Goal: Task Accomplishment & Management: Manage account settings

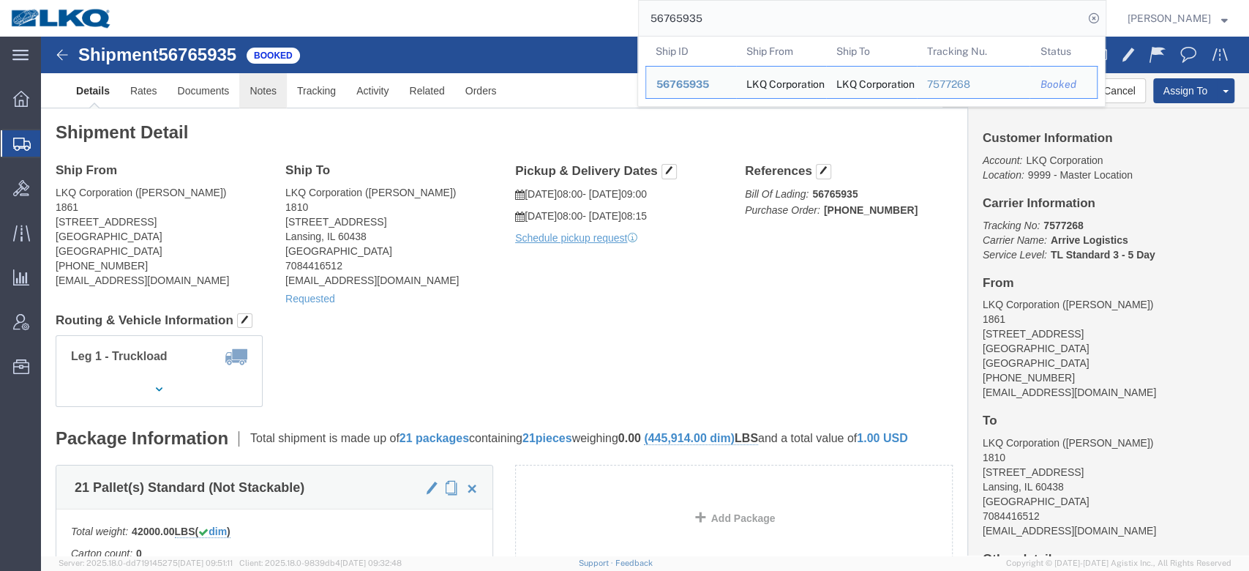
click link "Notes"
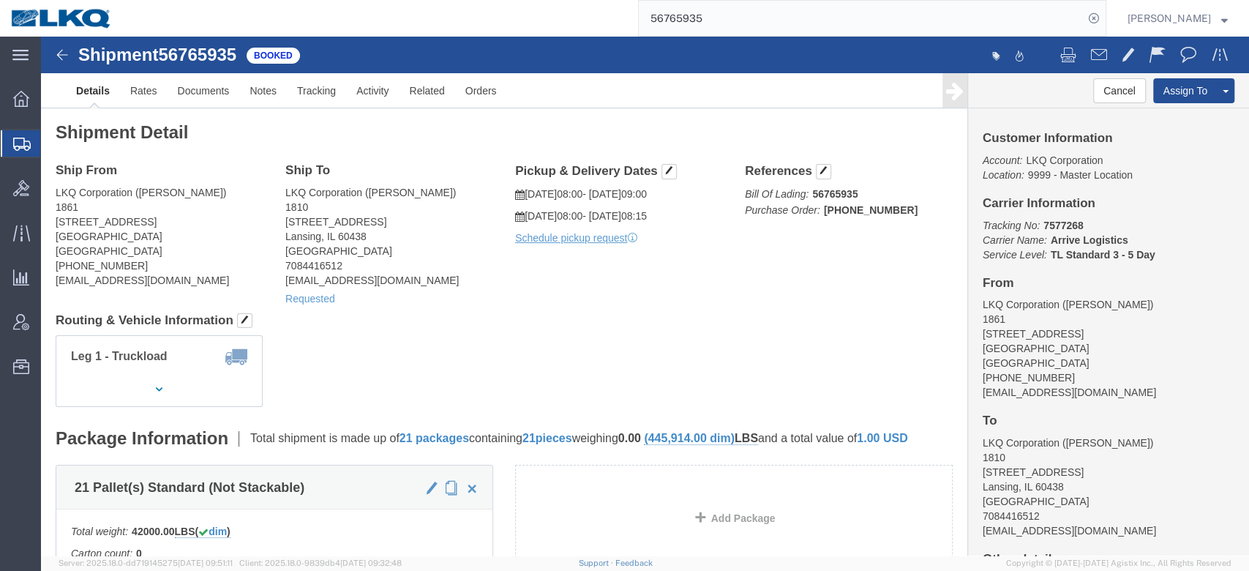
click at [702, 13] on input "56765935" at bounding box center [861, 18] width 445 height 35
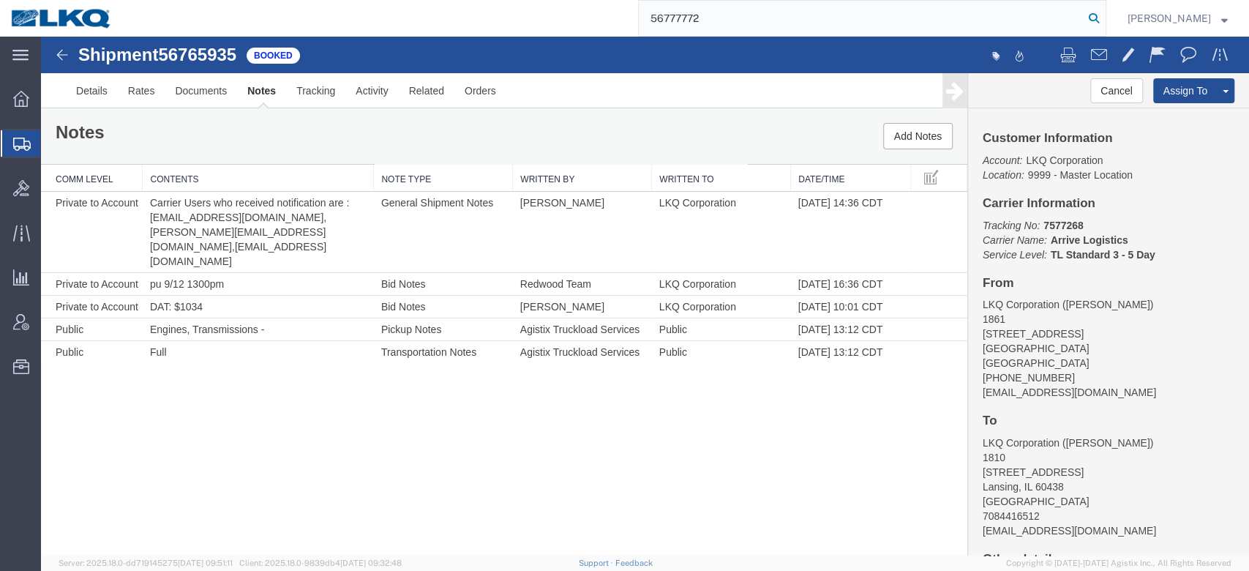
type input "56777772"
click at [1104, 22] on icon at bounding box center [1094, 18] width 20 height 20
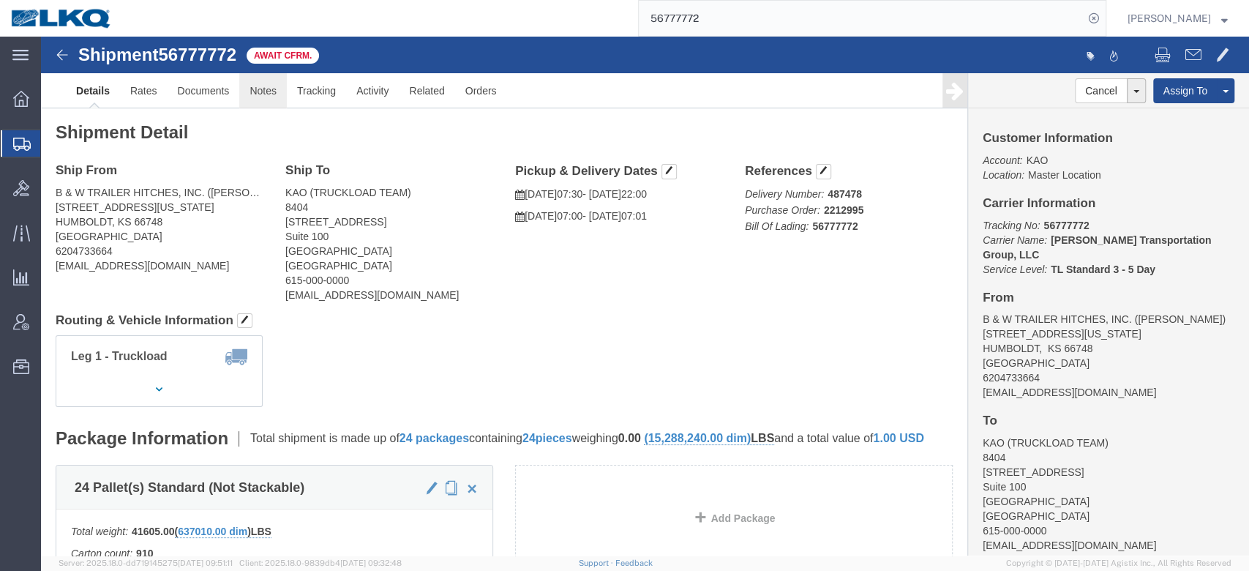
click link "Notes"
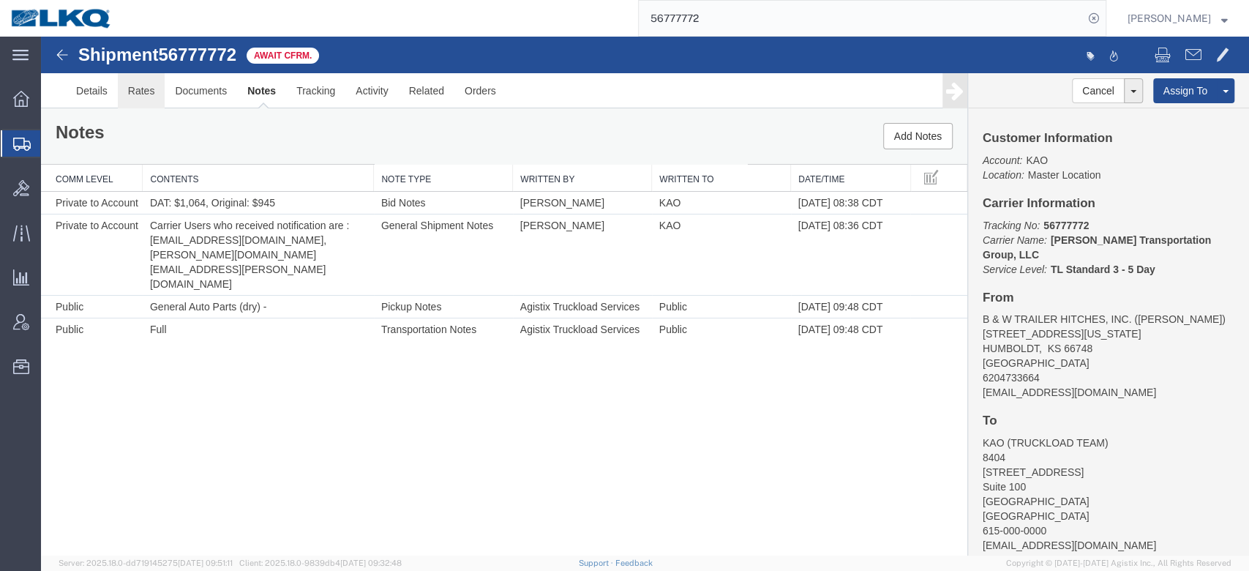
click at [135, 88] on link "Rates" at bounding box center [142, 90] width 48 height 35
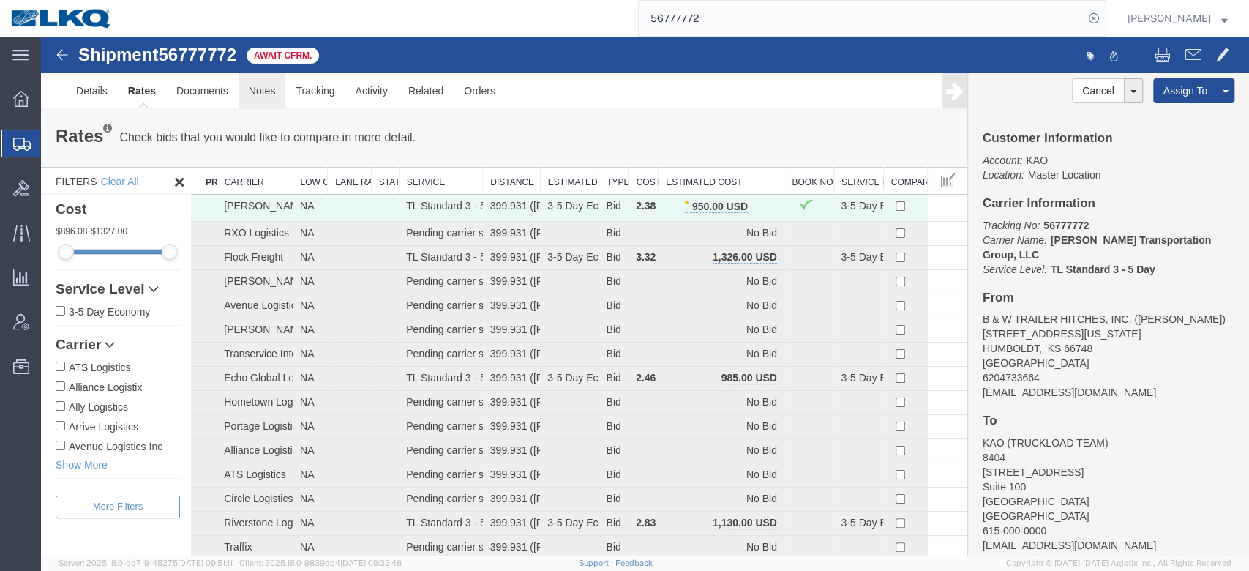
click at [253, 87] on link "Notes" at bounding box center [263, 90] width 48 height 35
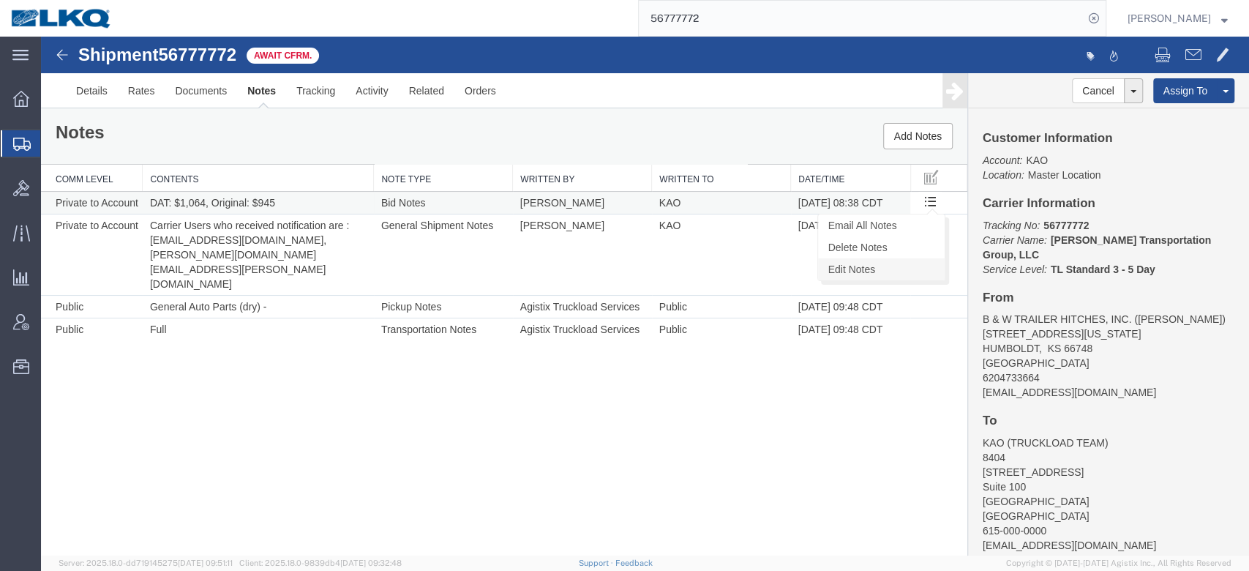
click at [918, 265] on link "Edit Notes" at bounding box center [881, 269] width 127 height 22
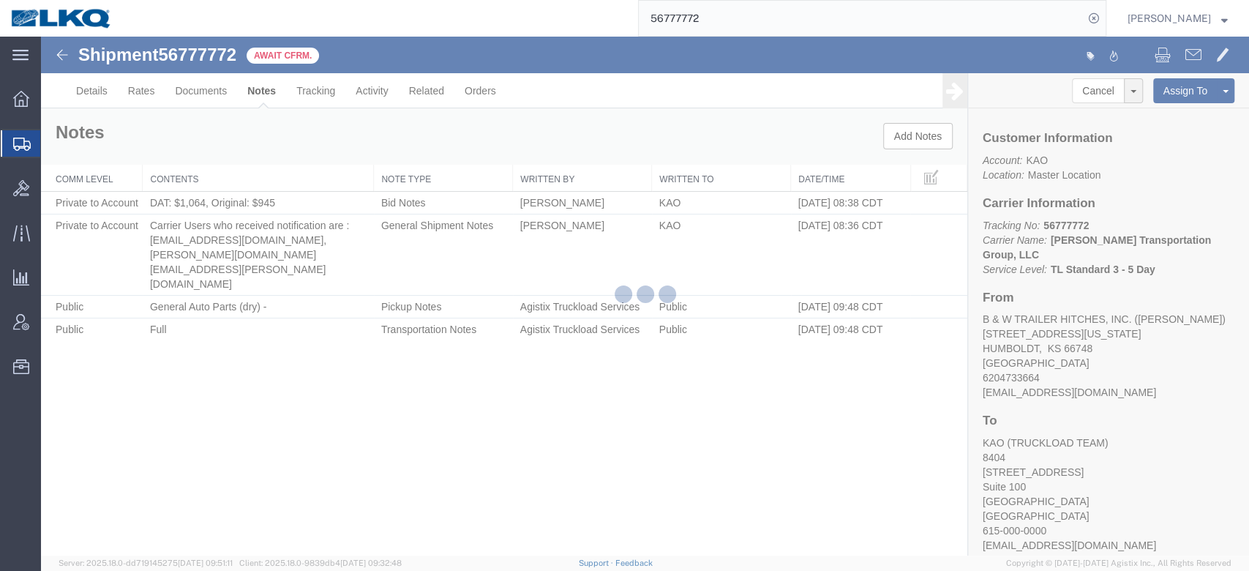
select select "BID_NOTES"
select select "PRIVATE_TO_ACCOUNT"
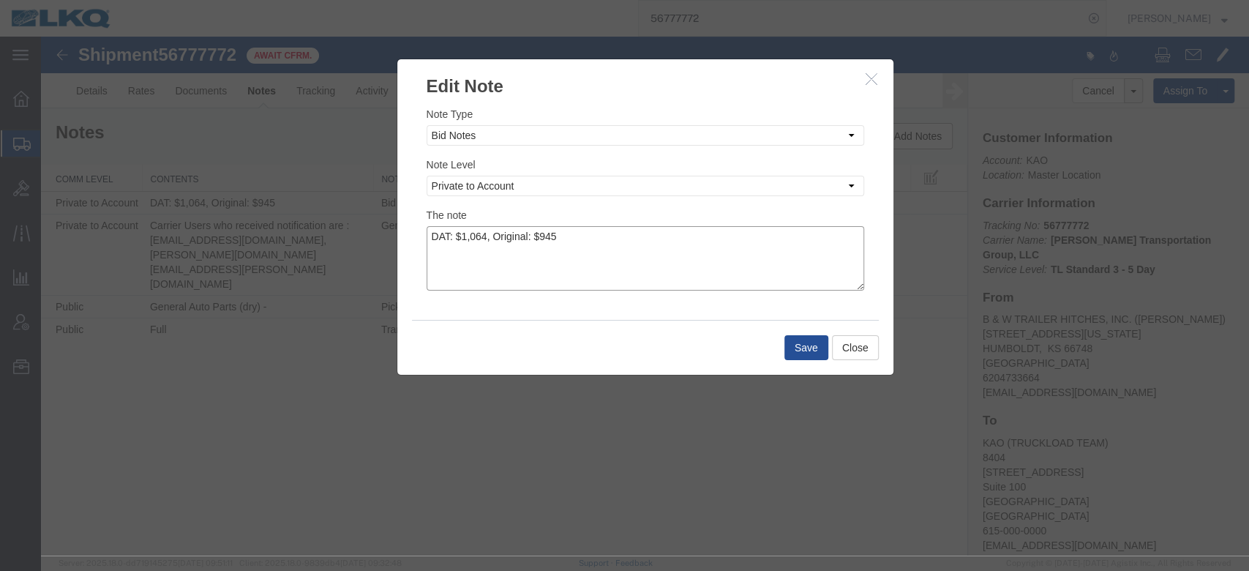
click at [680, 252] on textarea "DAT: $1,064, Original: $945" at bounding box center [646, 258] width 438 height 64
type textarea "DAT: $1,064, Original: $972"
click at [787, 341] on button "Save" at bounding box center [806, 347] width 44 height 25
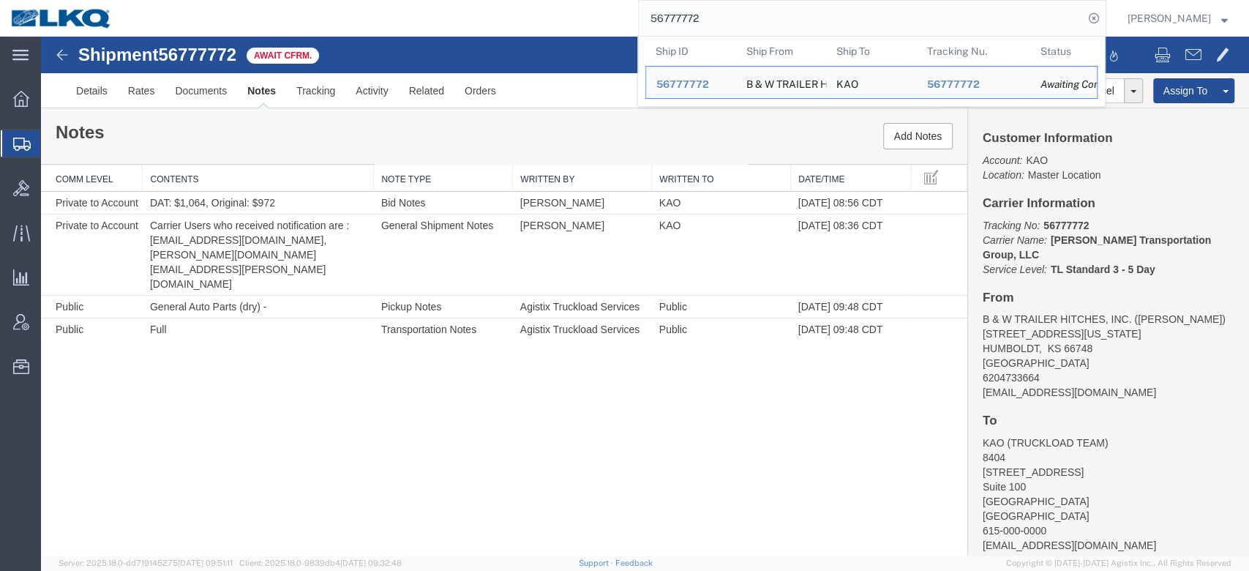
click at [718, 29] on input "56777772" at bounding box center [861, 18] width 445 height 35
paste input "804783"
type input "56804783"
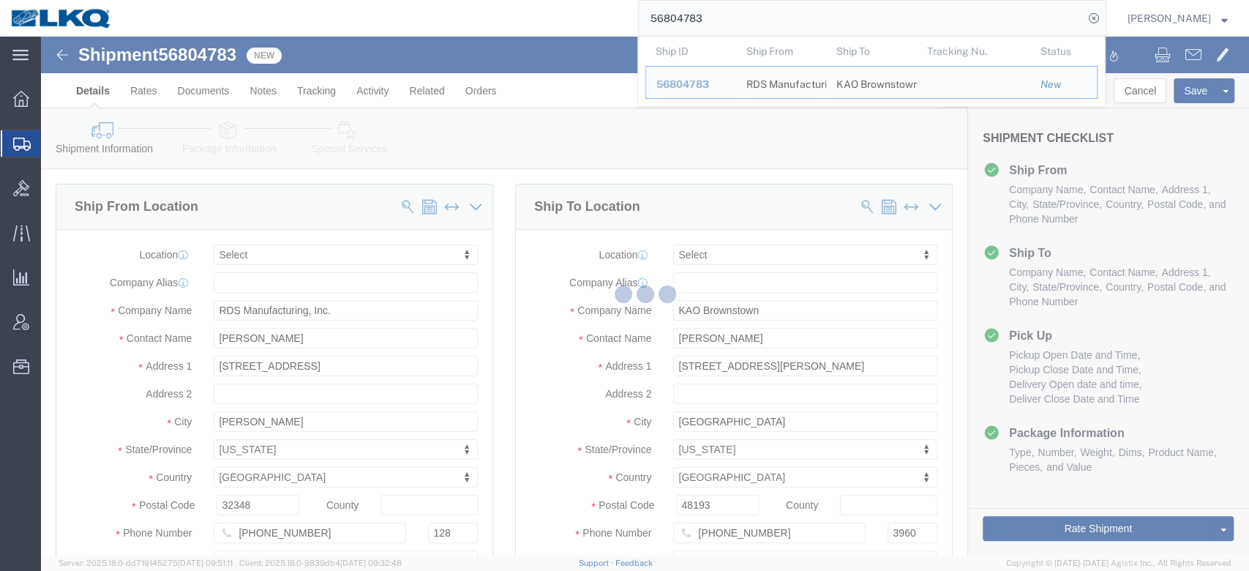
select select
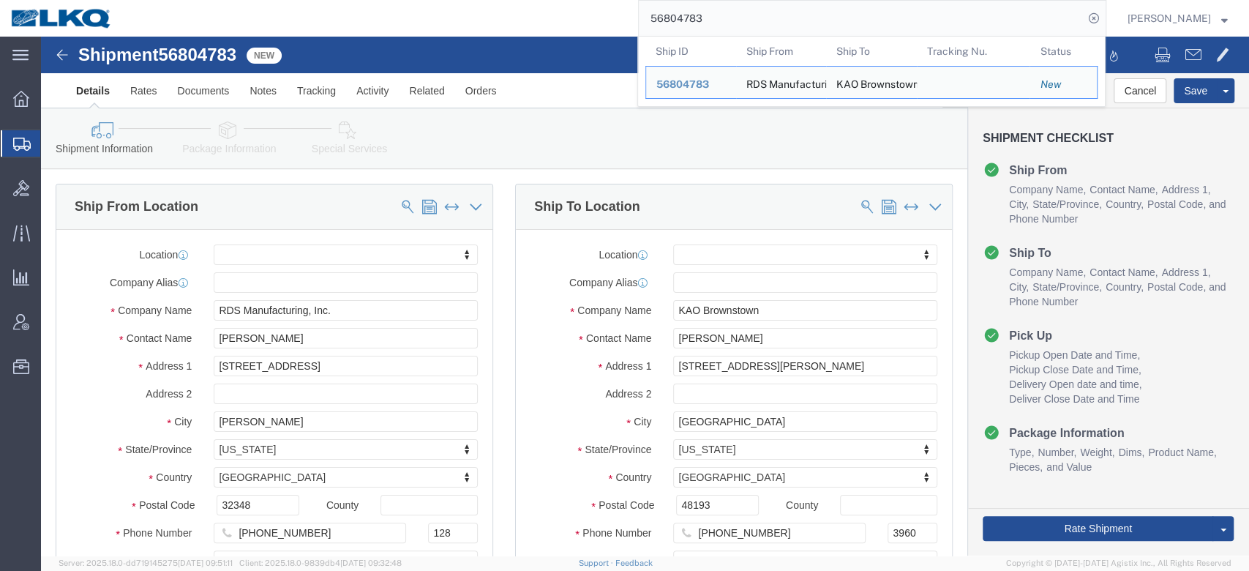
click at [709, 31] on input "56804783" at bounding box center [861, 18] width 445 height 35
paste input "790069"
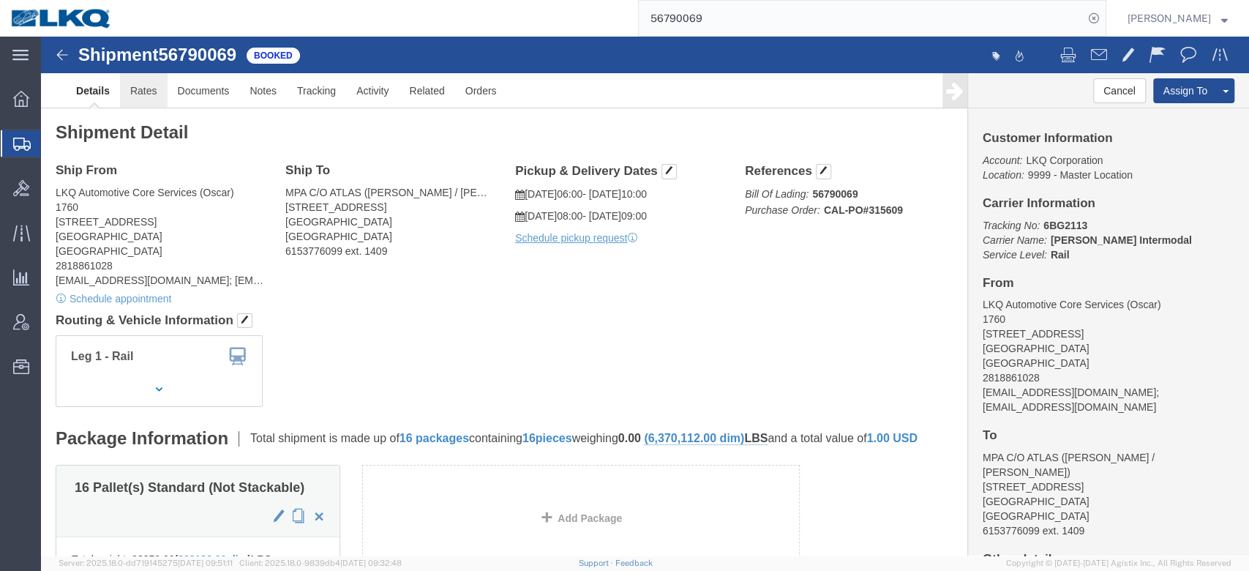
click link "Rates"
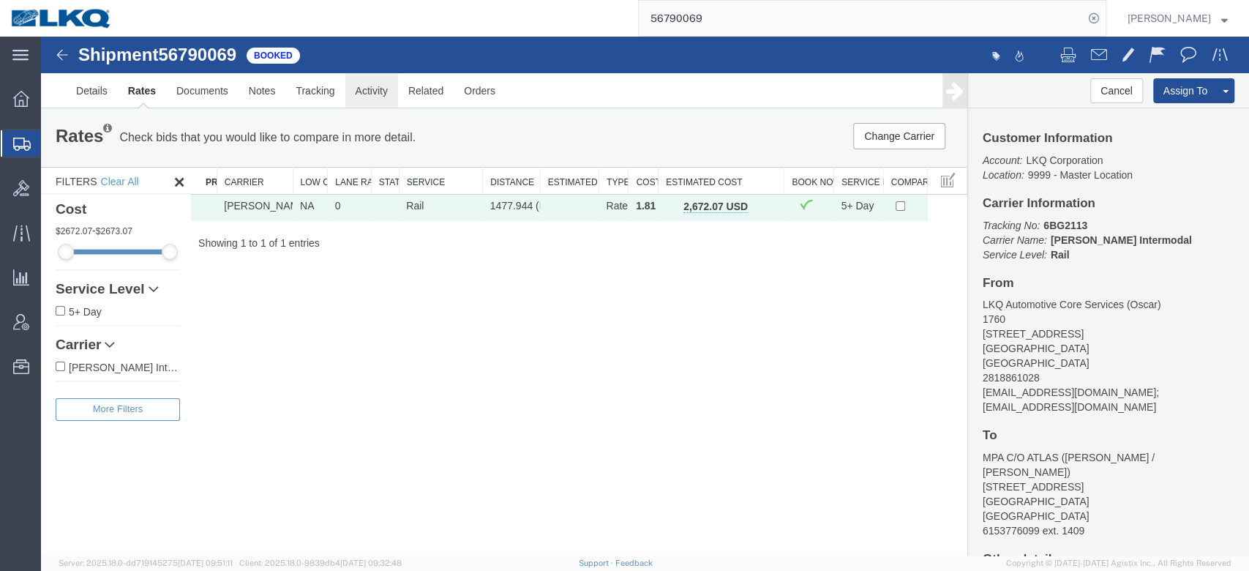
click at [367, 99] on link "Activity" at bounding box center [371, 90] width 53 height 35
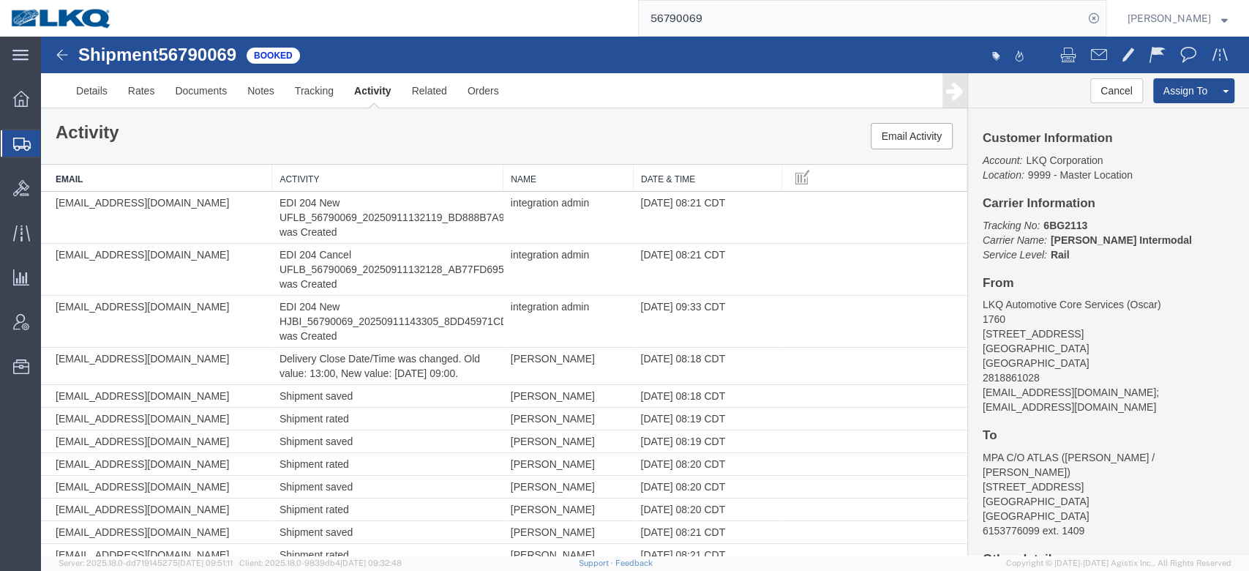
click at [648, 179] on th "Date & Time" at bounding box center [707, 178] width 149 height 27
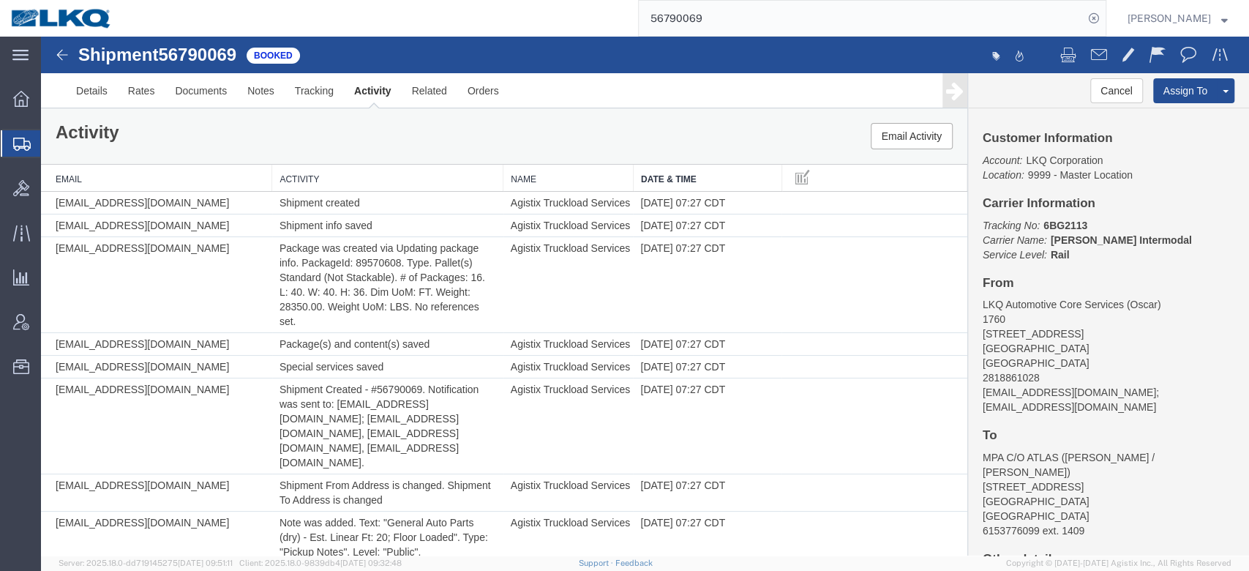
click at [648, 179] on th "Date & Time" at bounding box center [707, 178] width 149 height 27
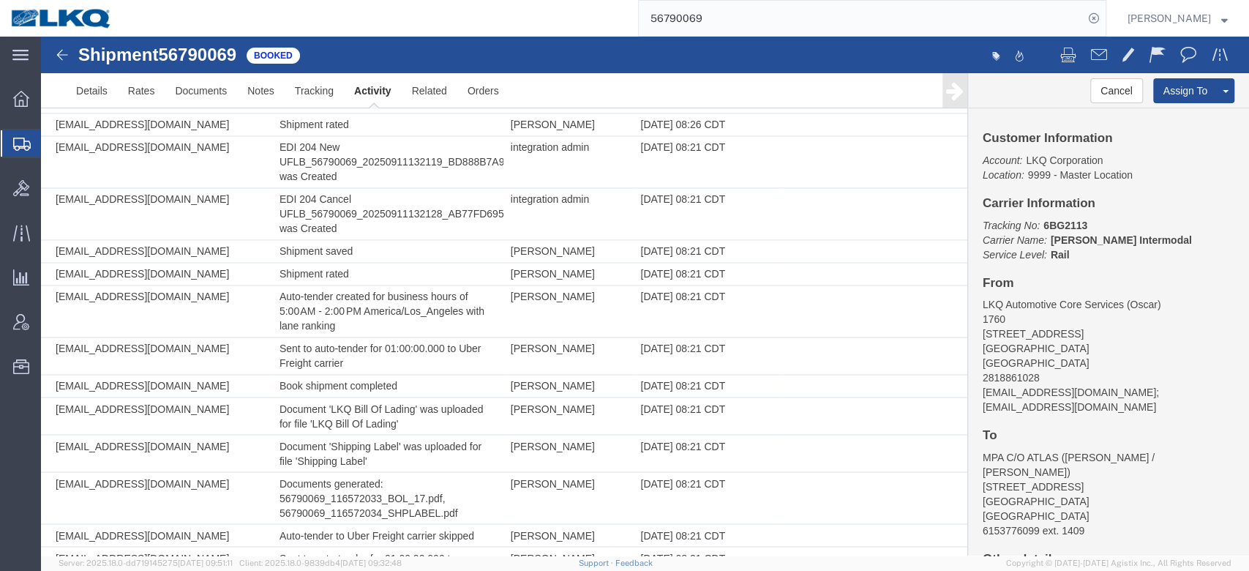
scroll to position [1479, 0]
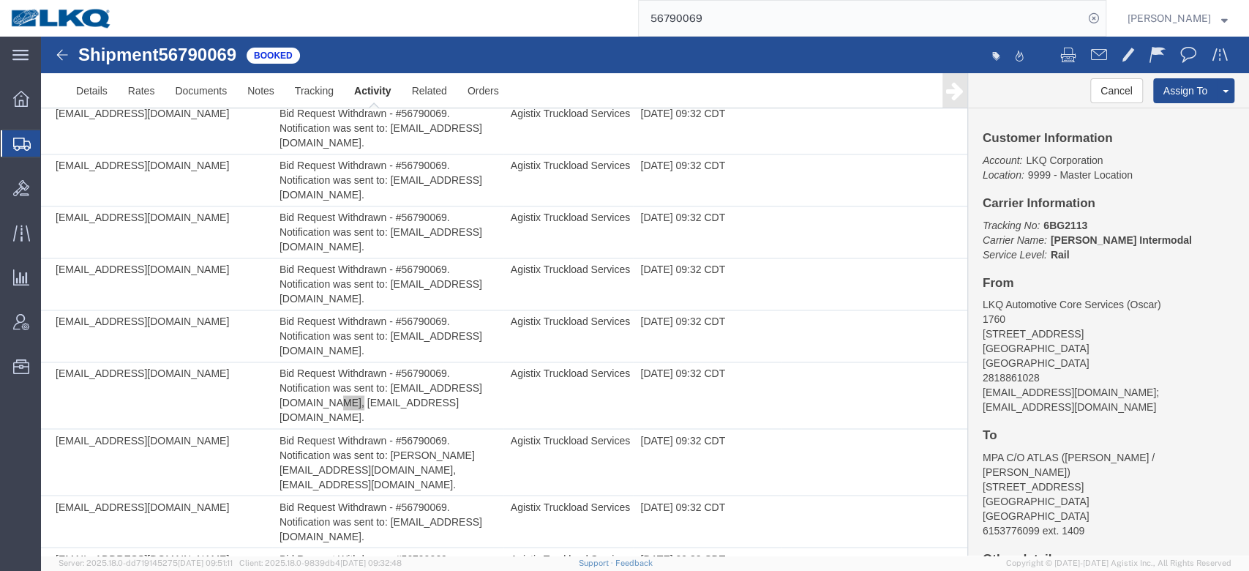
click at [704, 28] on input "56790069" at bounding box center [861, 18] width 445 height 35
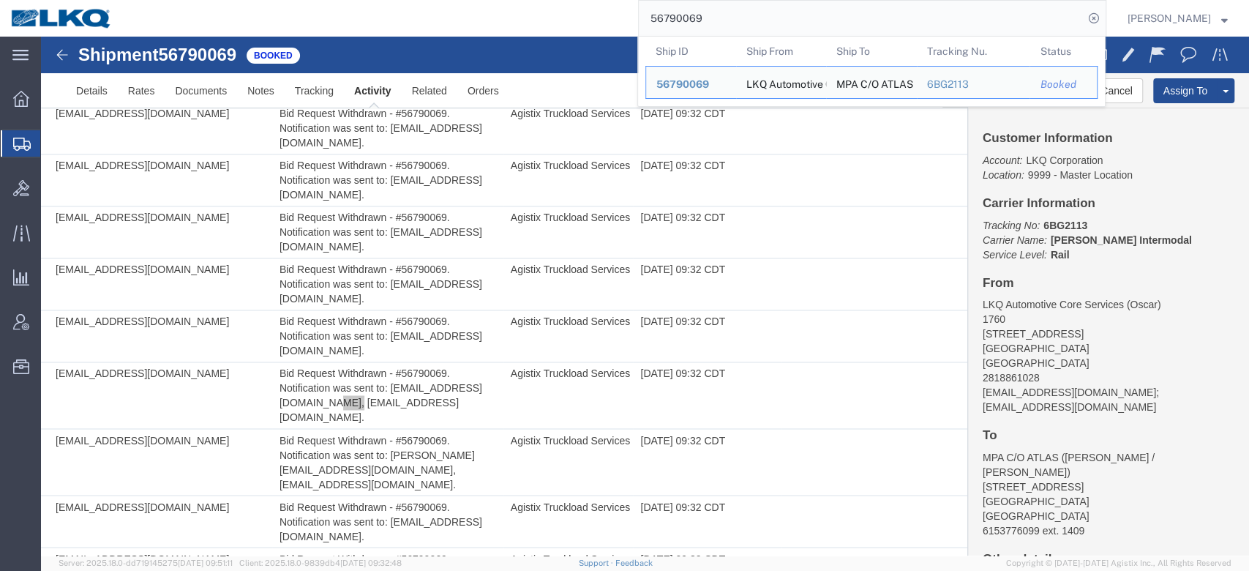
click at [704, 28] on input "56790069" at bounding box center [861, 18] width 445 height 35
paste input "7930"
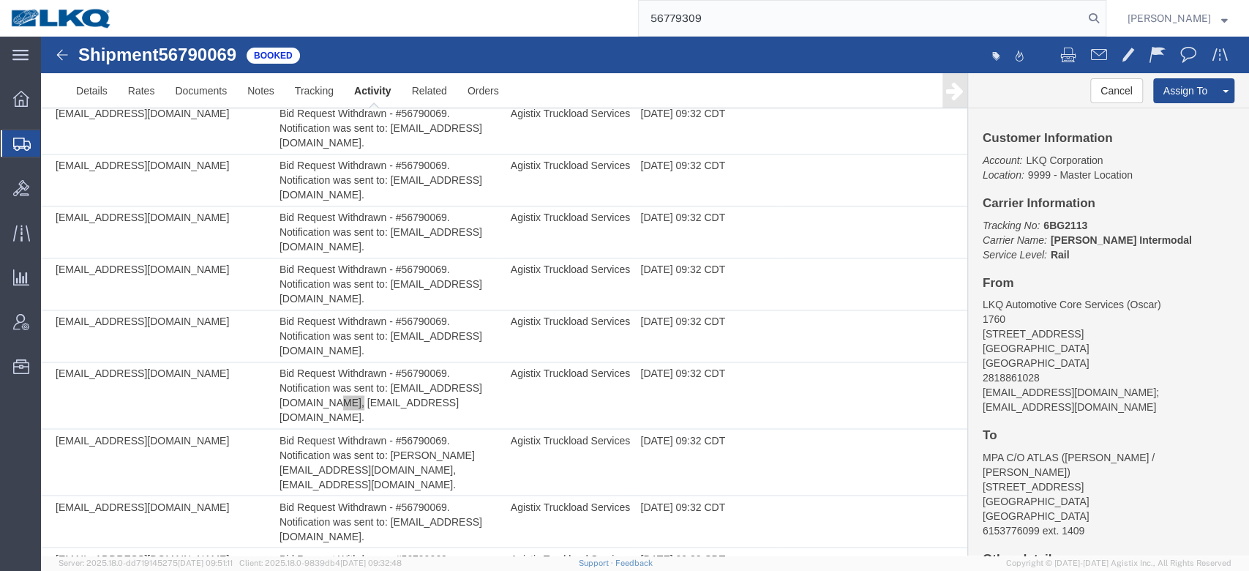
type input "56779309"
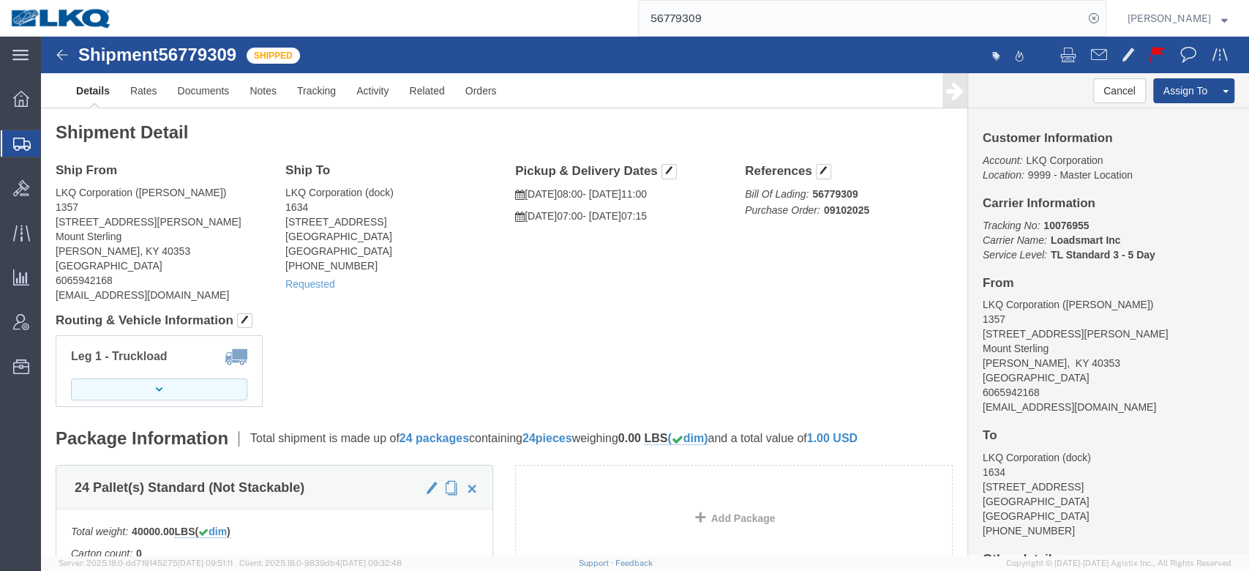
click button "button"
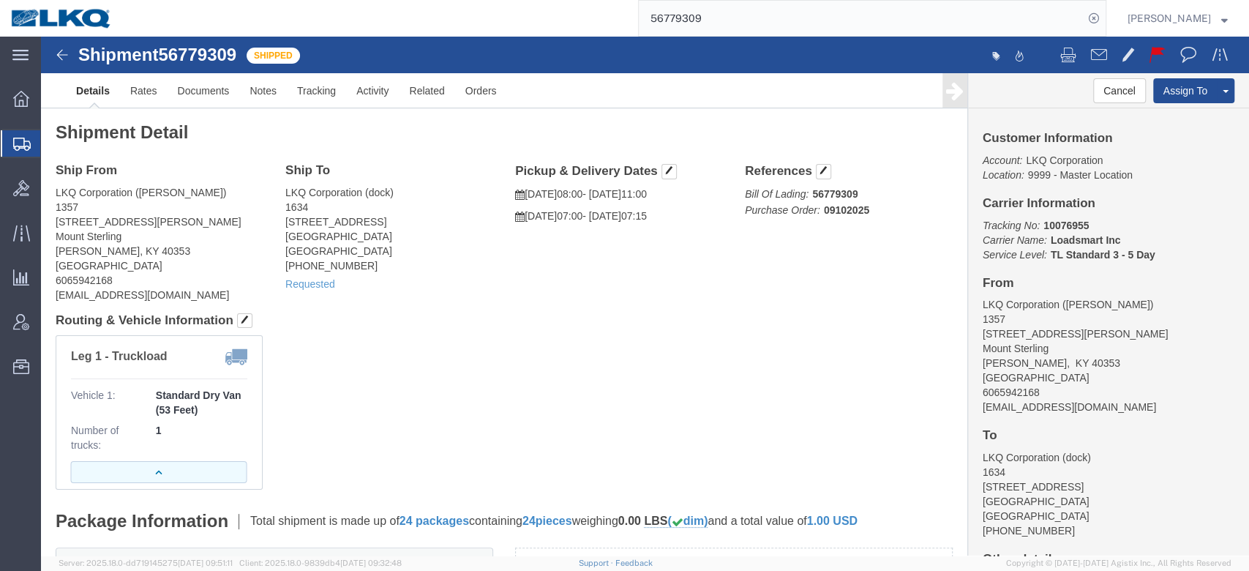
click button "button"
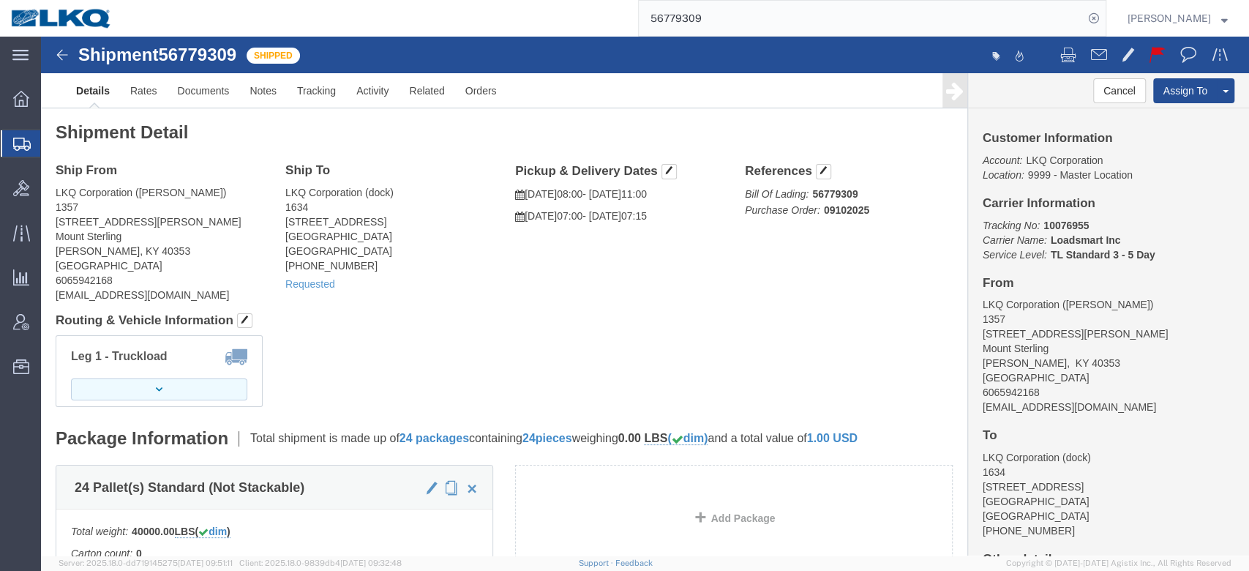
scroll to position [342, 0]
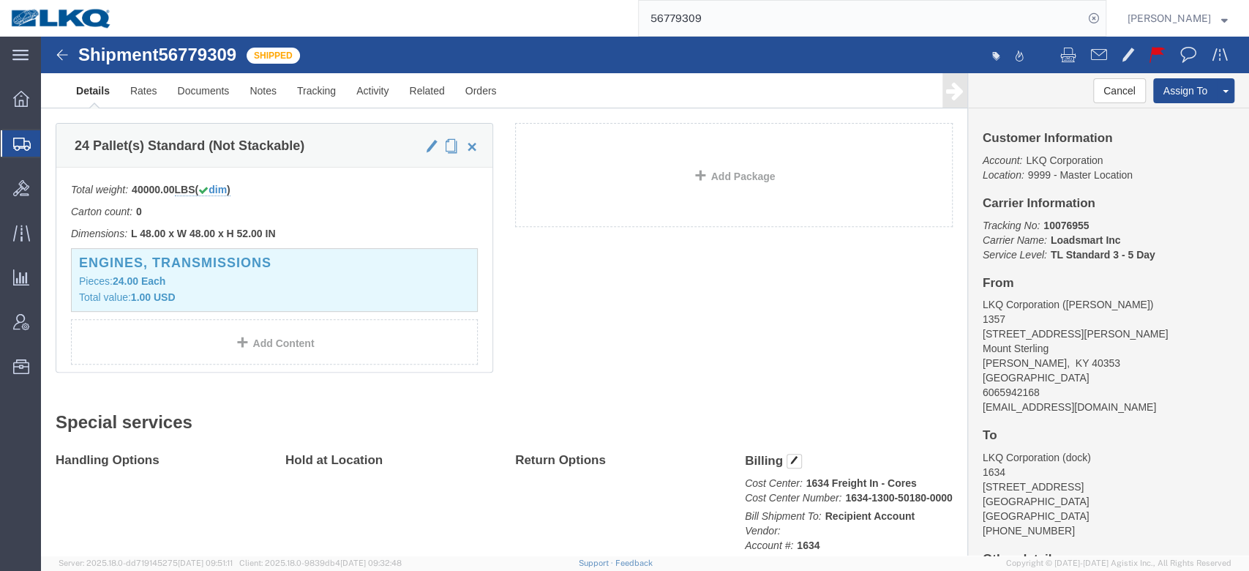
click at [738, 18] on input "56779309" at bounding box center [861, 18] width 445 height 35
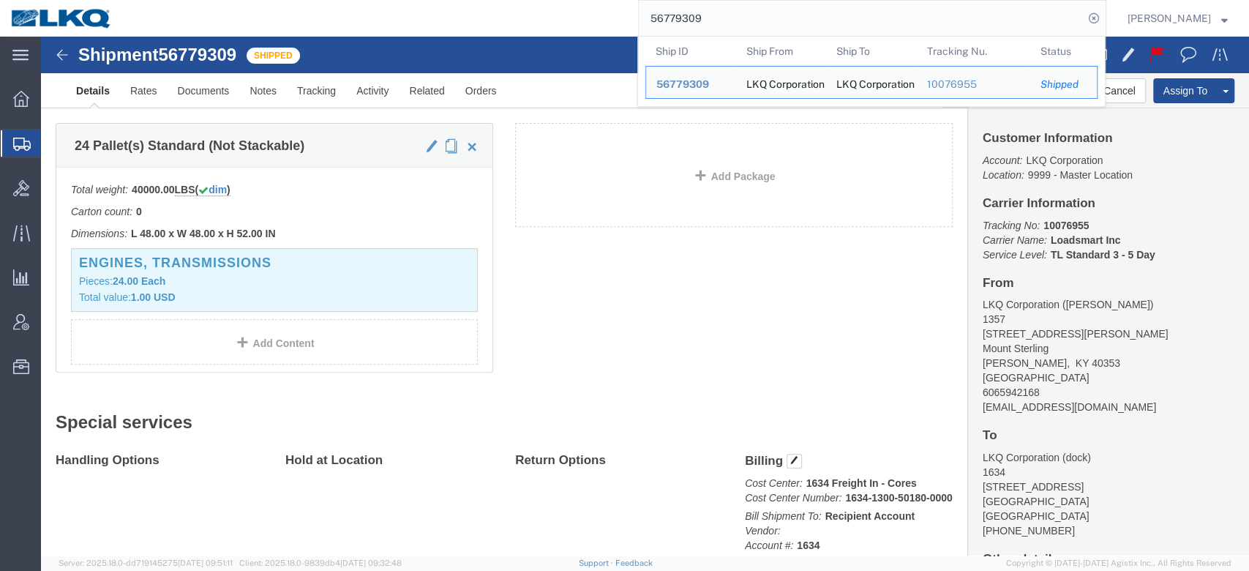
click at [738, 18] on input "56779309" at bounding box center [861, 18] width 445 height 35
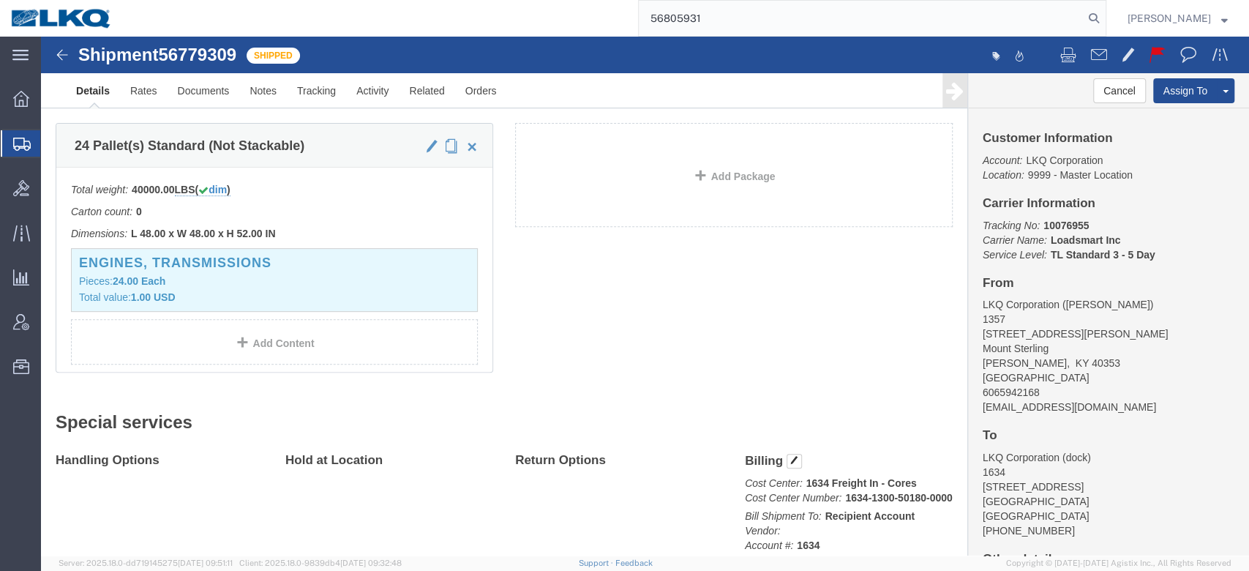
type input "56805931"
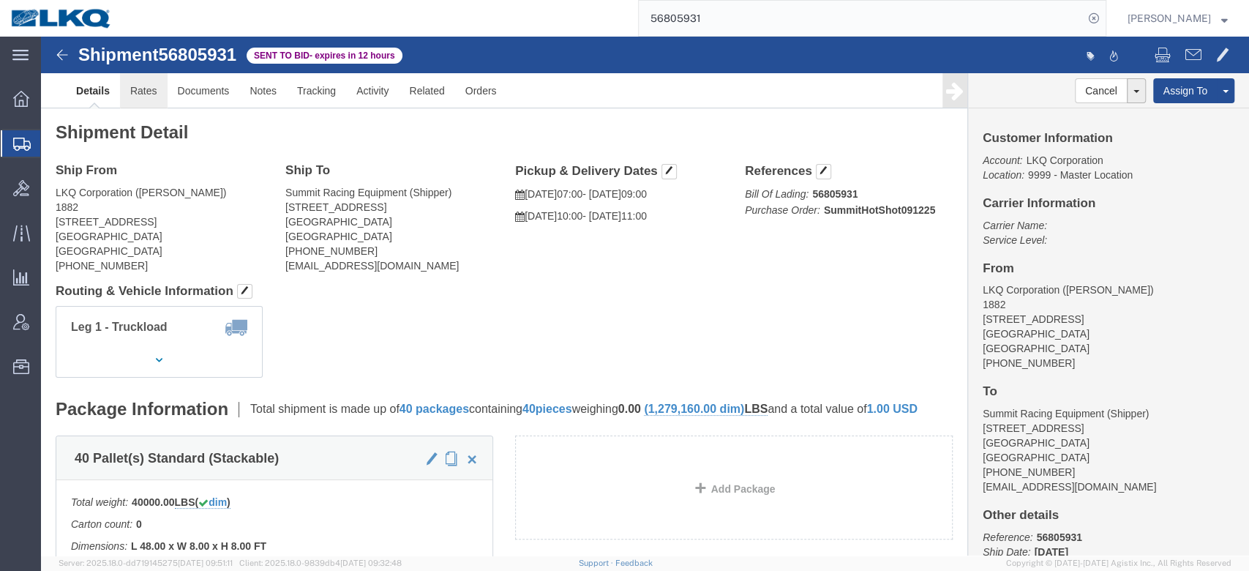
click link "Rates"
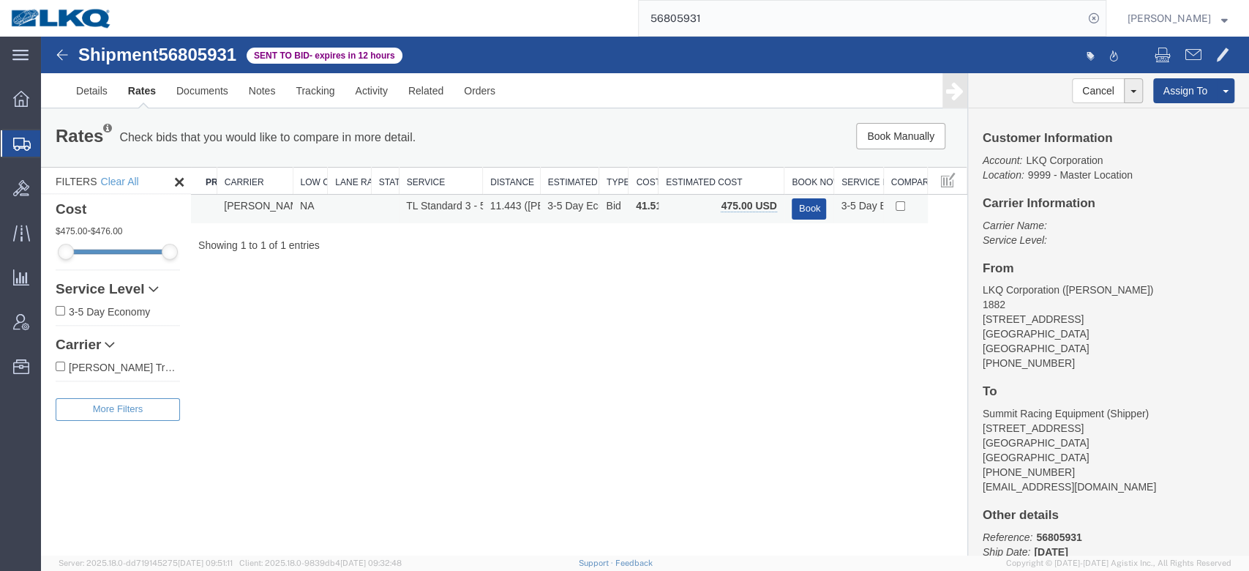
click at [805, 214] on button "Book" at bounding box center [809, 208] width 35 height 21
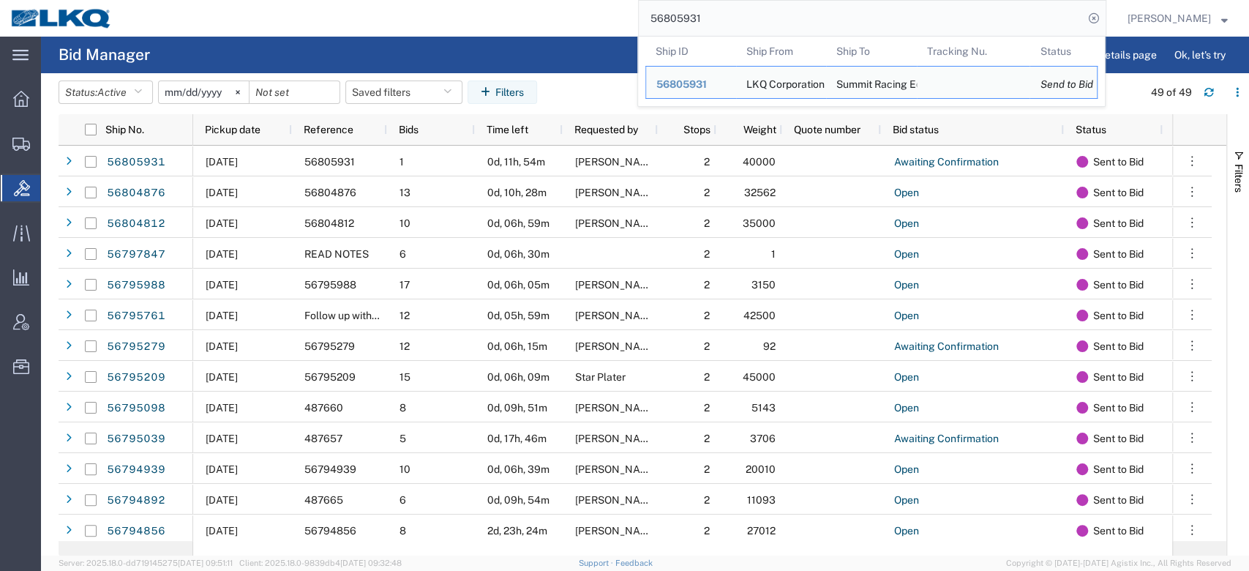
click at [961, 18] on input "56805931" at bounding box center [861, 18] width 445 height 35
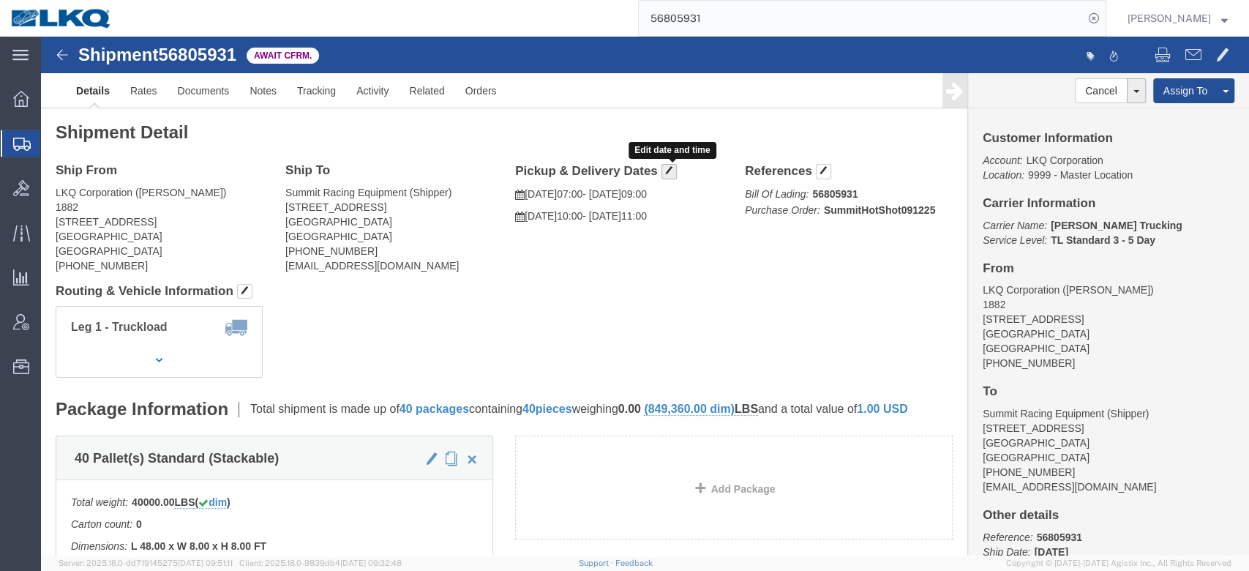
click span "button"
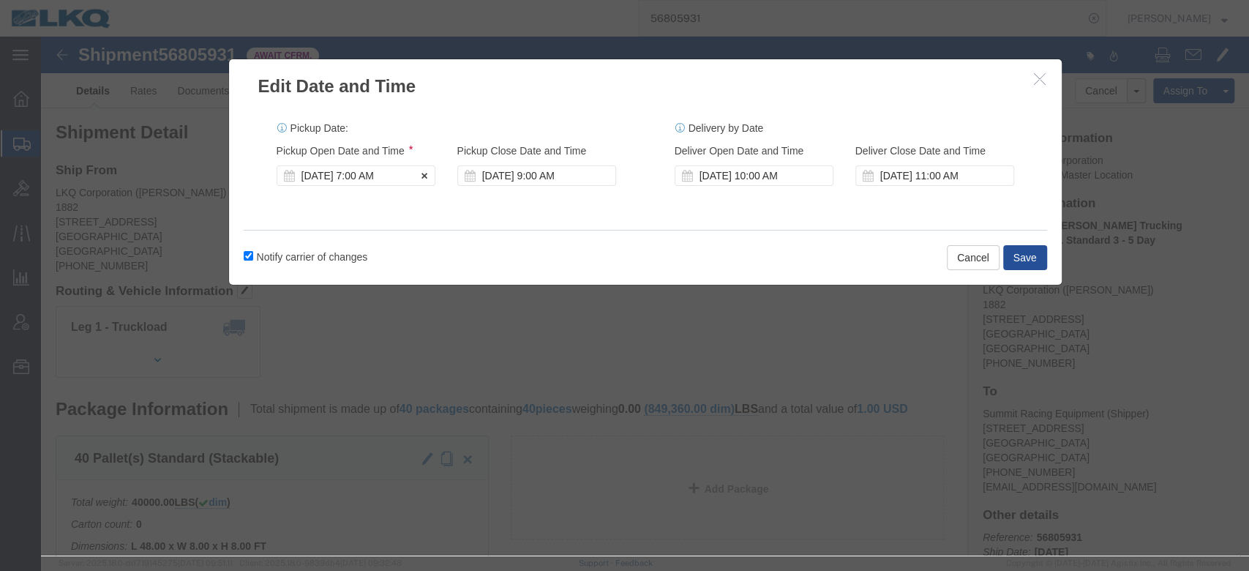
click div "[DATE] 7:00 AM"
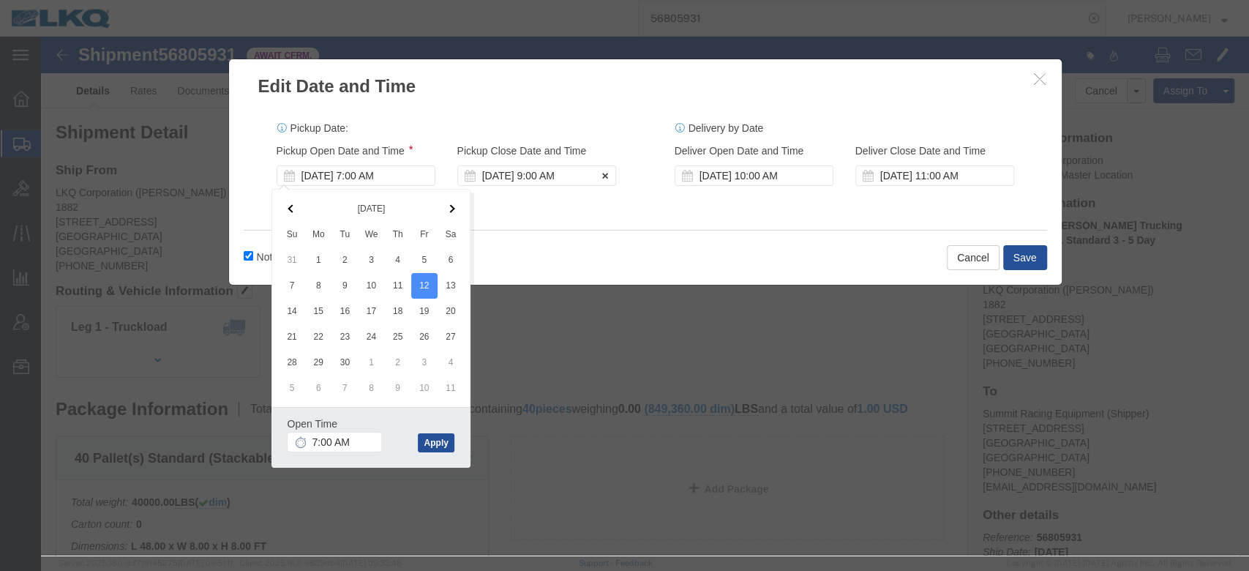
click div "[DATE] 9:00 AM"
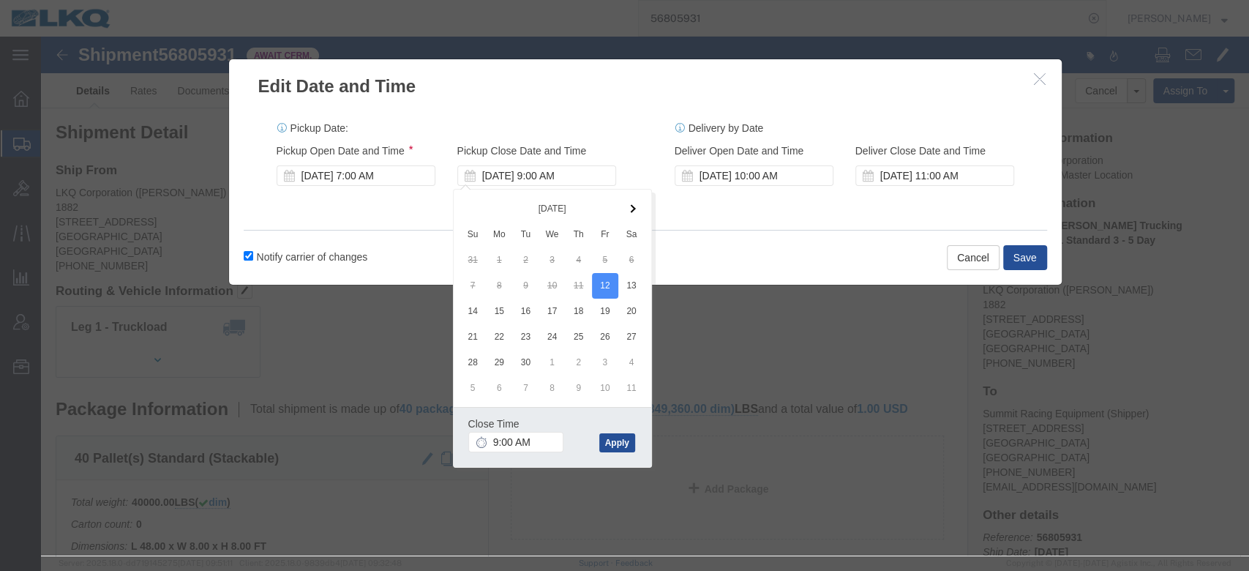
click div "Notify carrier of changes Cancel Save"
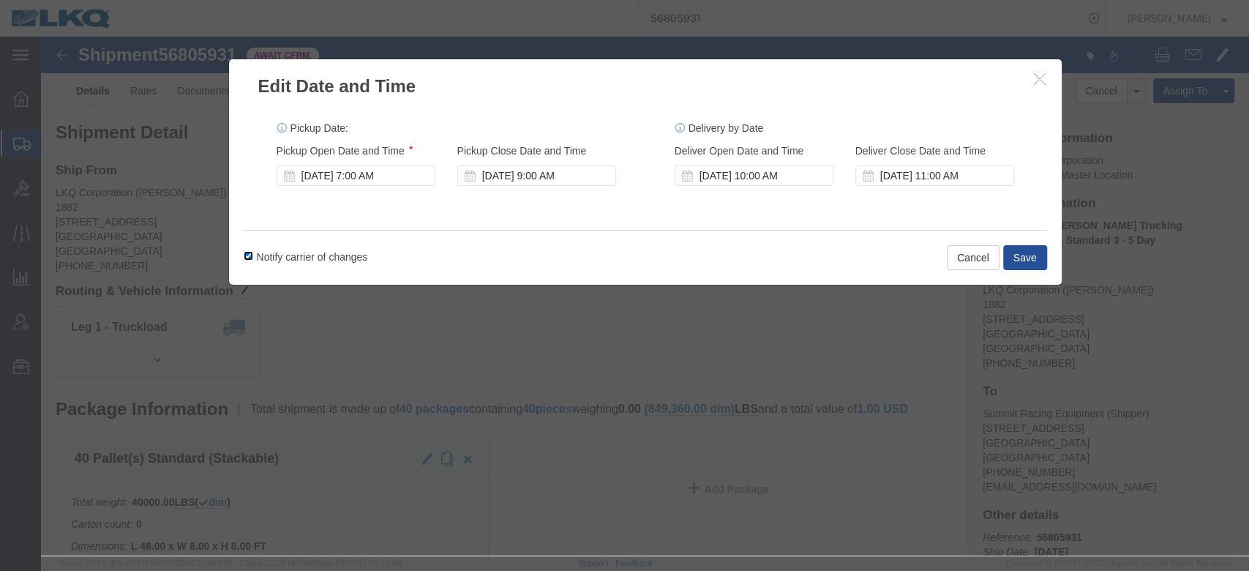
click input "Notify carrier of changes"
checkbox input "false"
click button "Save"
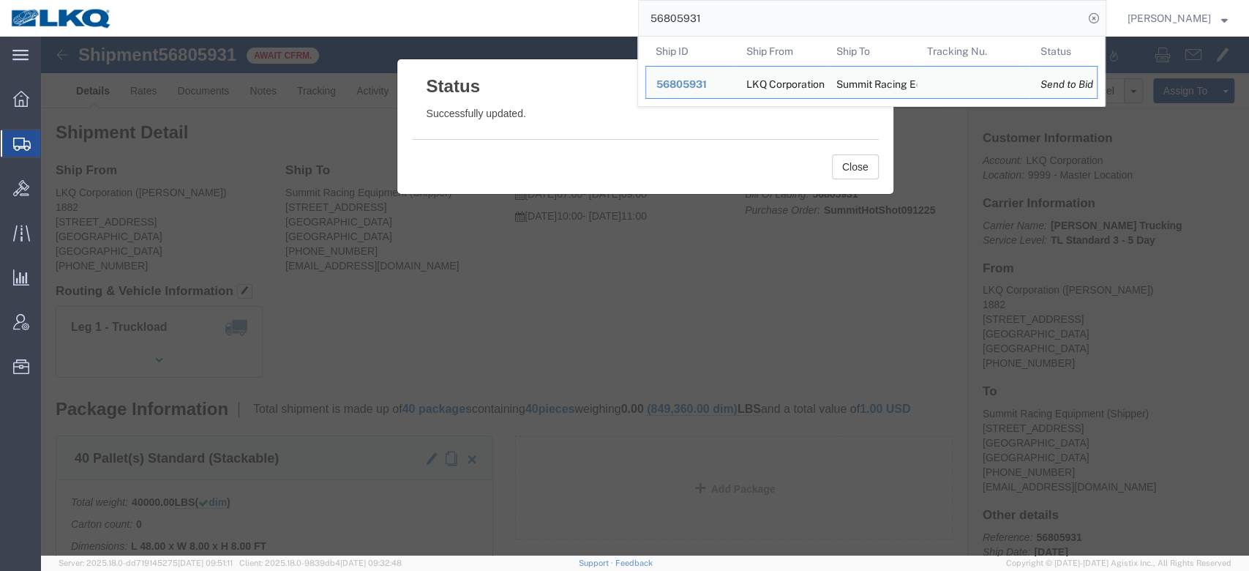
click at [700, 20] on input "56805931" at bounding box center [861, 18] width 445 height 35
paste input "92"
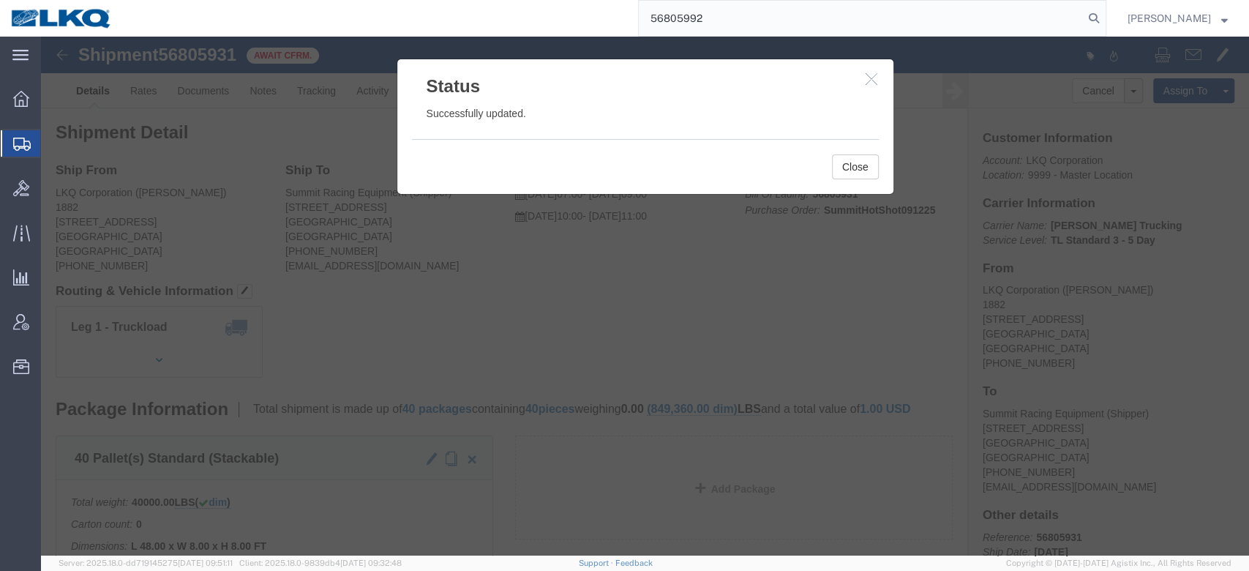
type input "56805992"
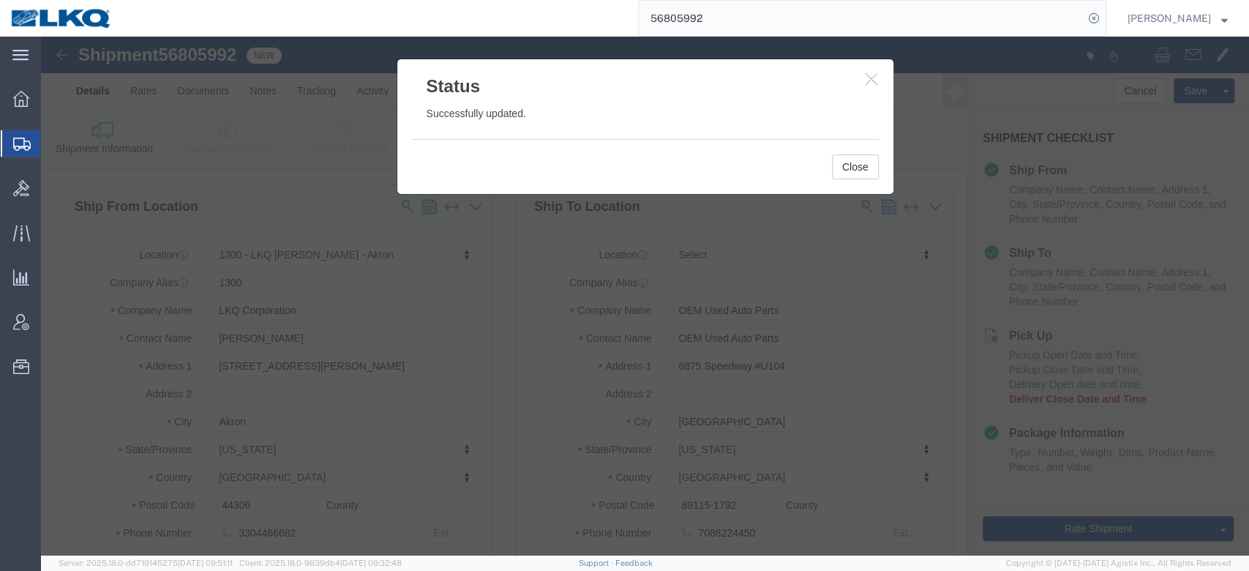
select select "27484"
select select
click button "Close"
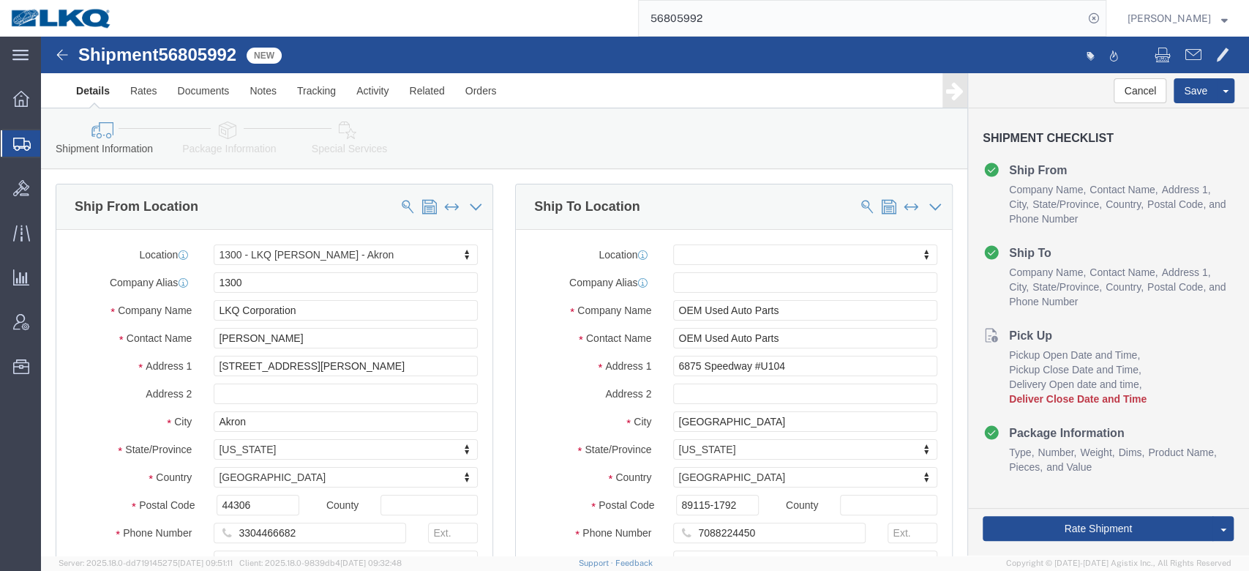
scroll to position [193, 0]
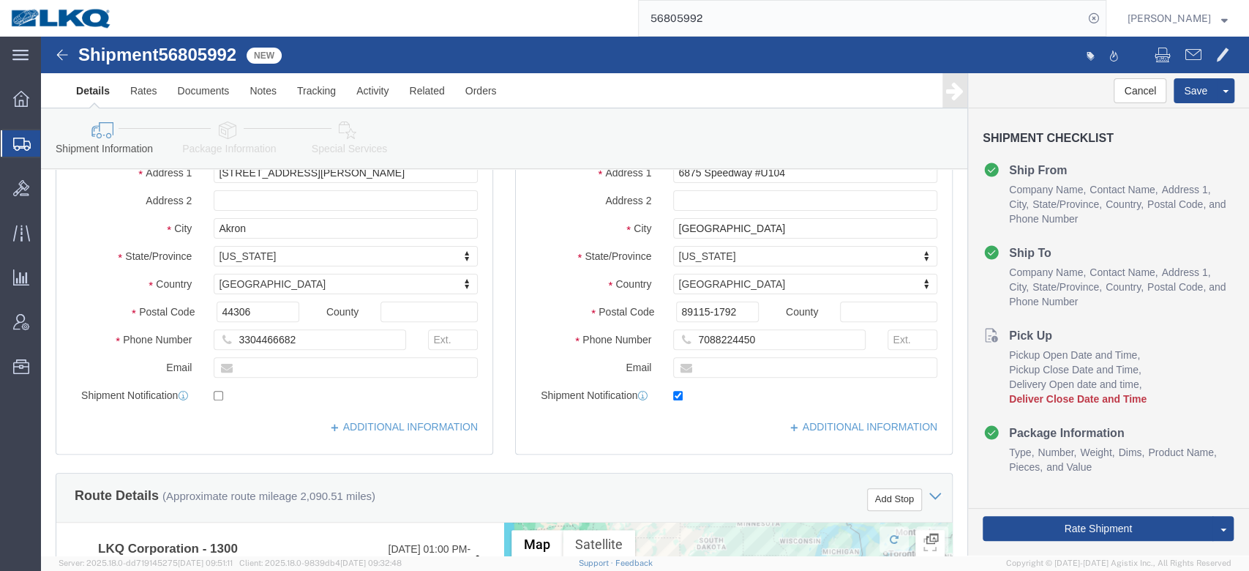
click link "Package Information"
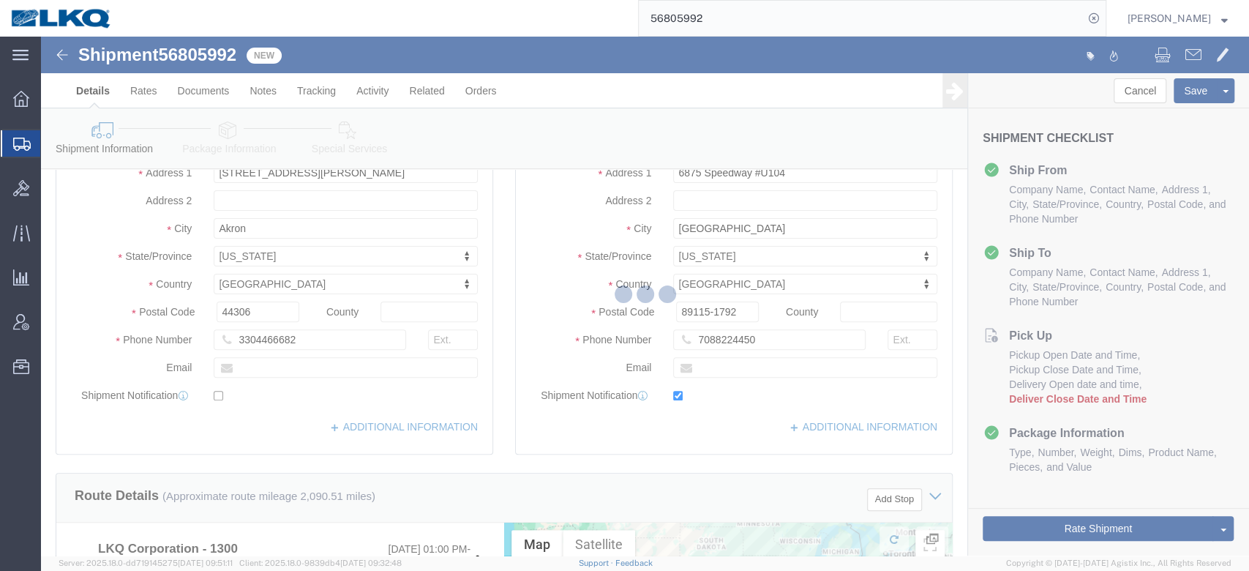
scroll to position [64, 0]
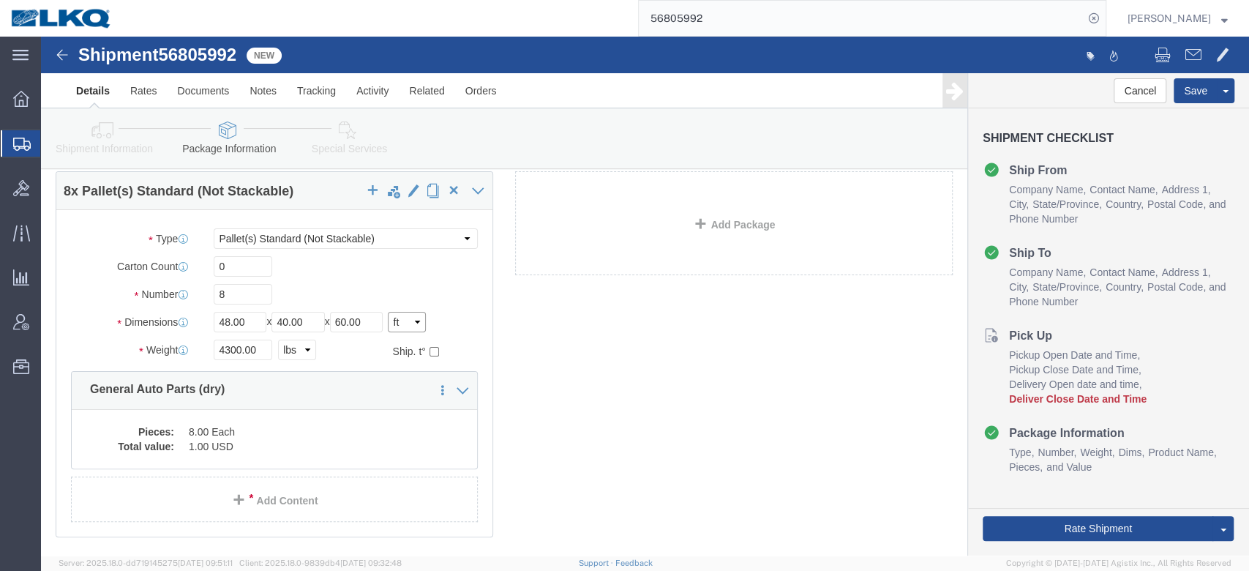
click select "Select cm ft in"
click div "8 x Pallet(s) Standard (Not Stackable) Package Type Select Bale(s) Basket(s) Bo…"
click div "Shipment 56805992 New Details Rates Documents Notes Tracking Activity Related O…"
click at [780, 31] on input "56805992" at bounding box center [861, 18] width 445 height 35
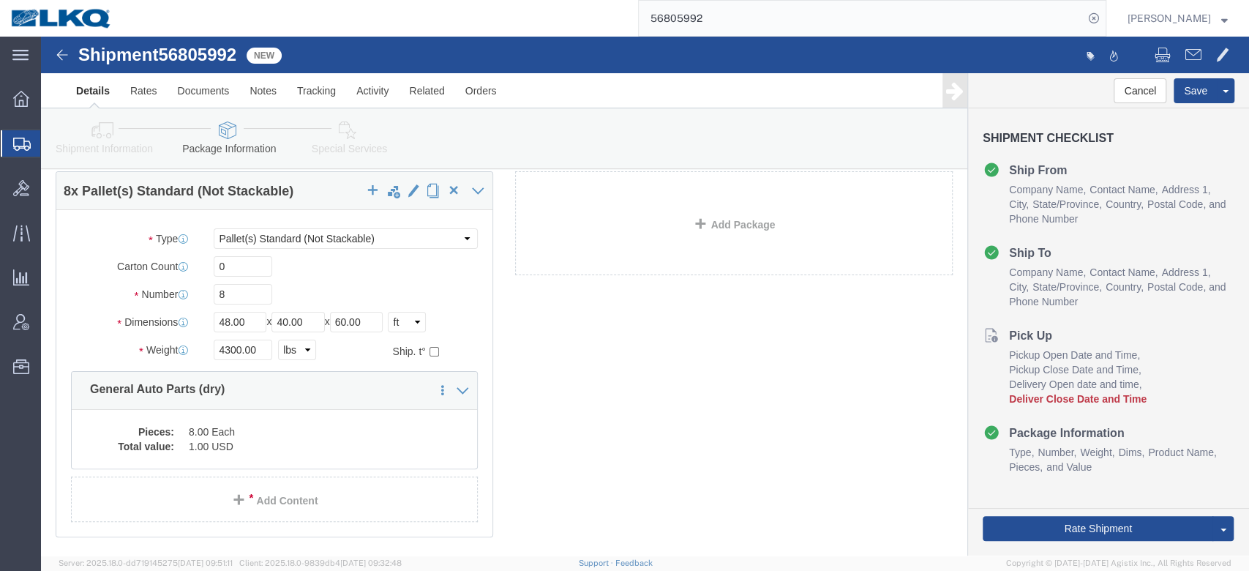
click at [780, 31] on input "56805992" at bounding box center [861, 18] width 445 height 35
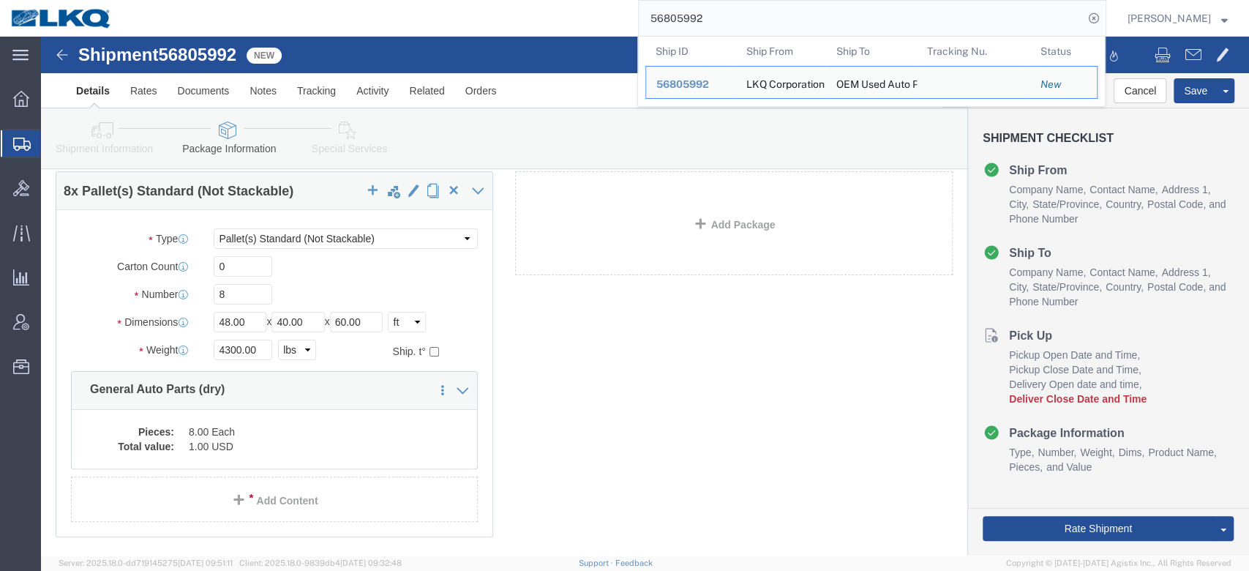
paste input "70522"
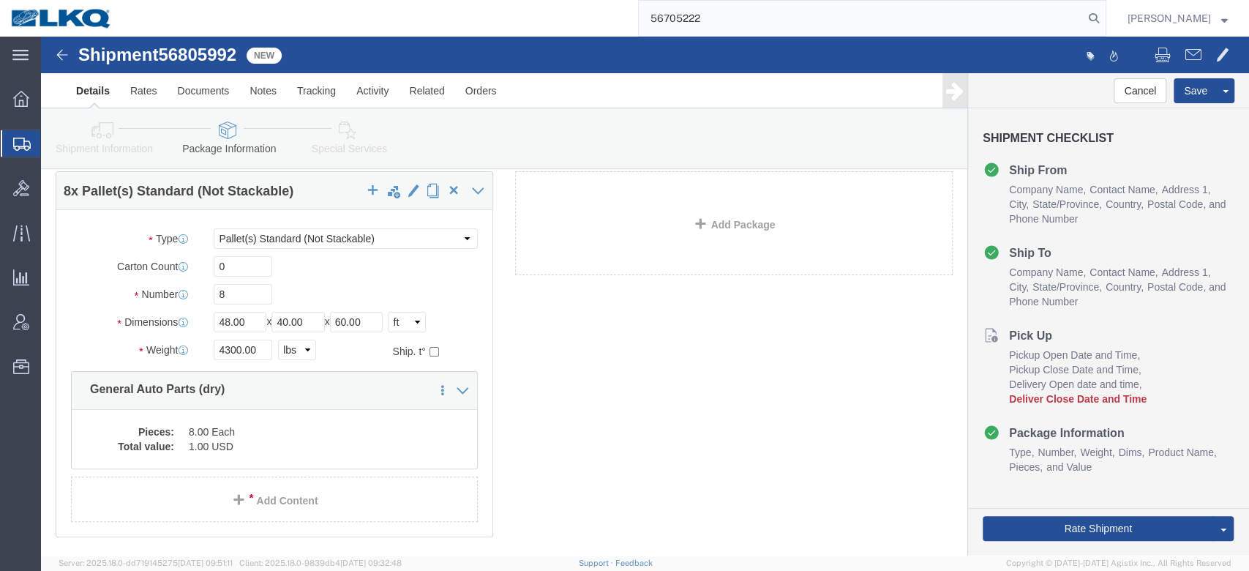
type input "56705222"
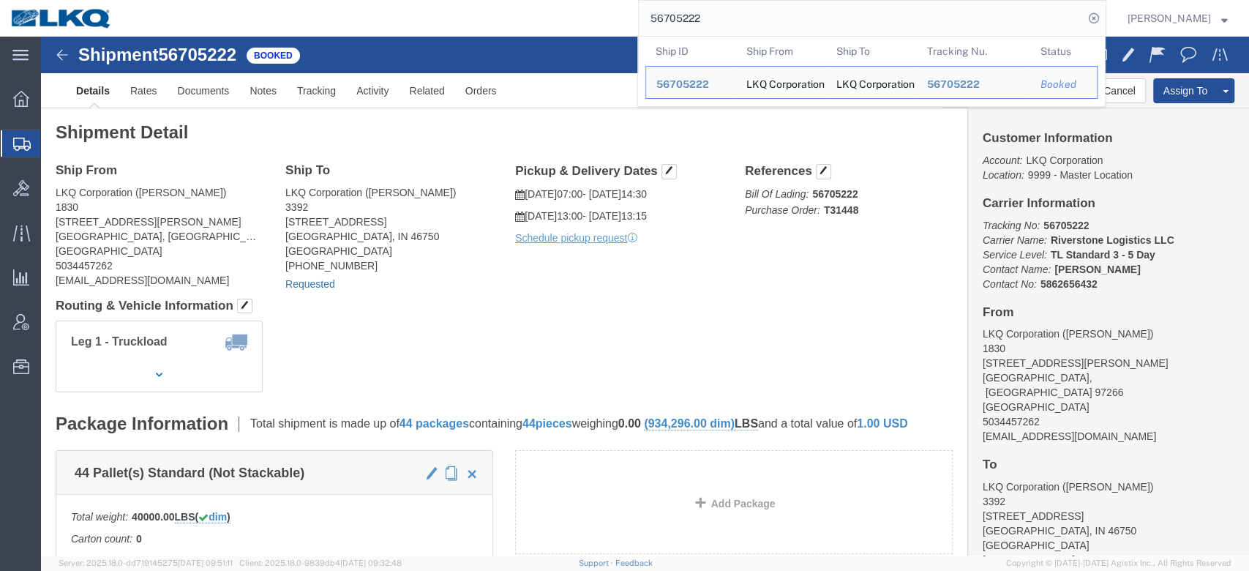
click link "Requested"
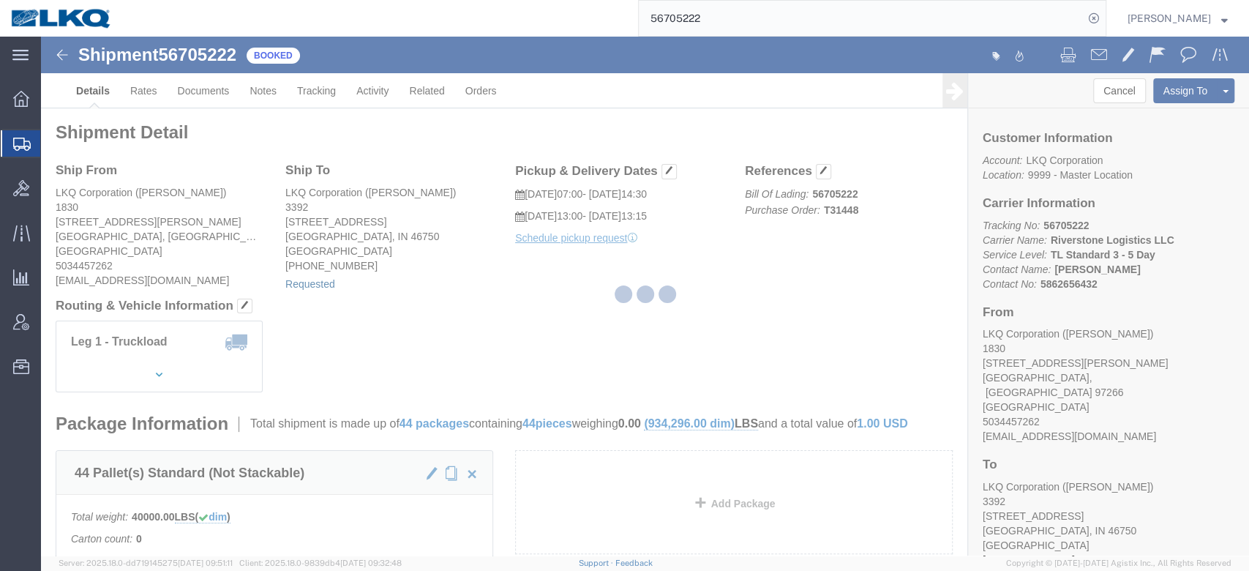
select select "1"
select select
select select "15"
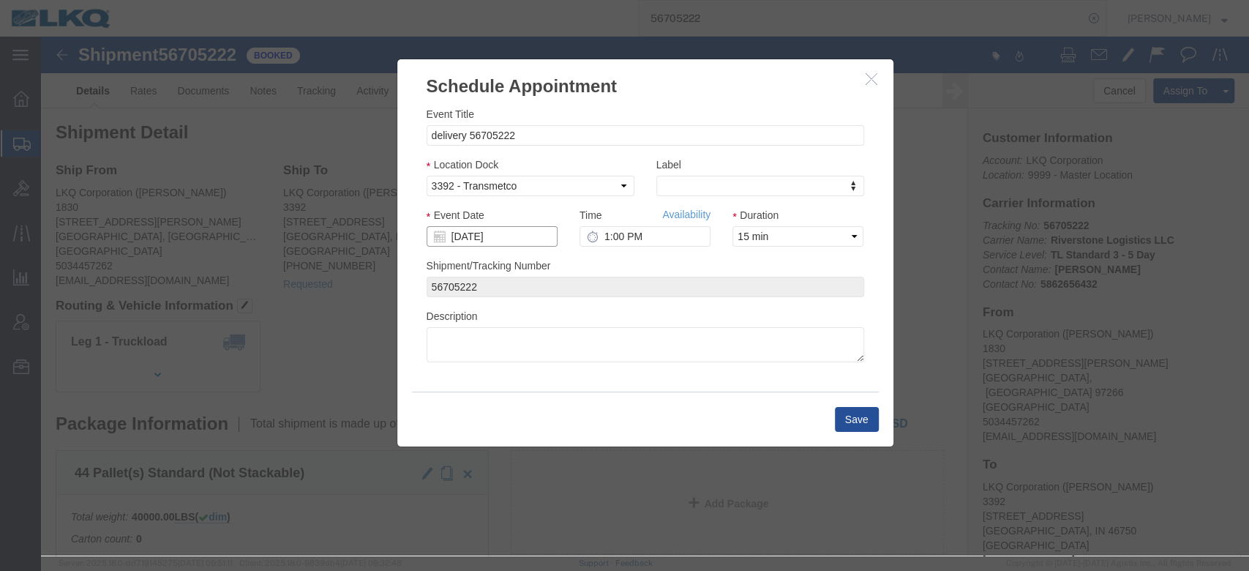
click input "[DATE]"
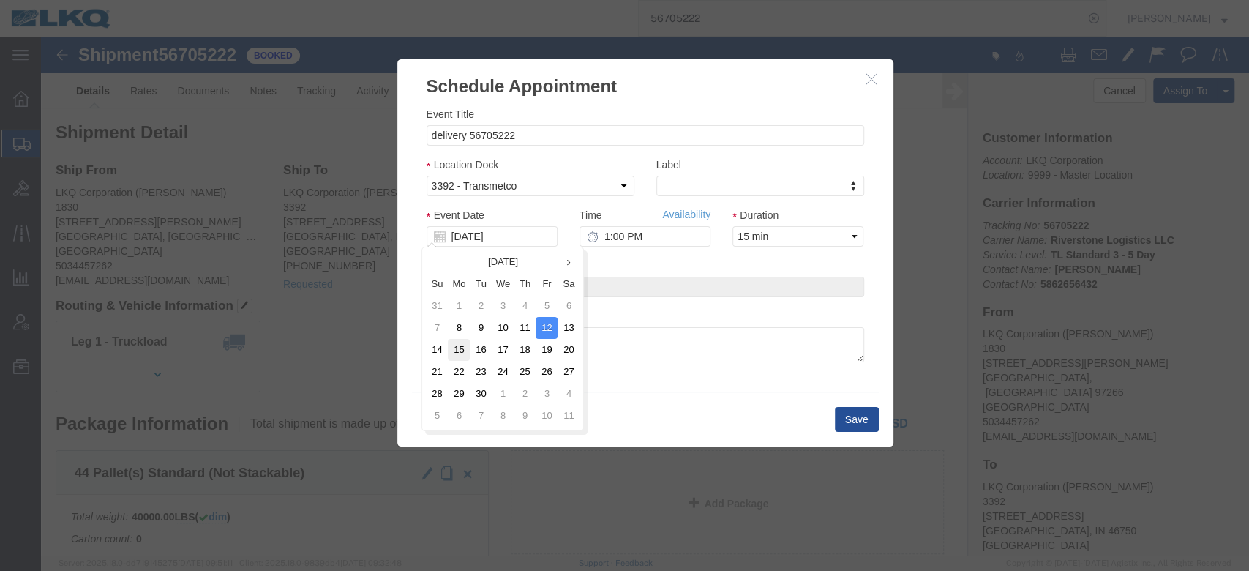
click td "15"
type input "[DATE]"
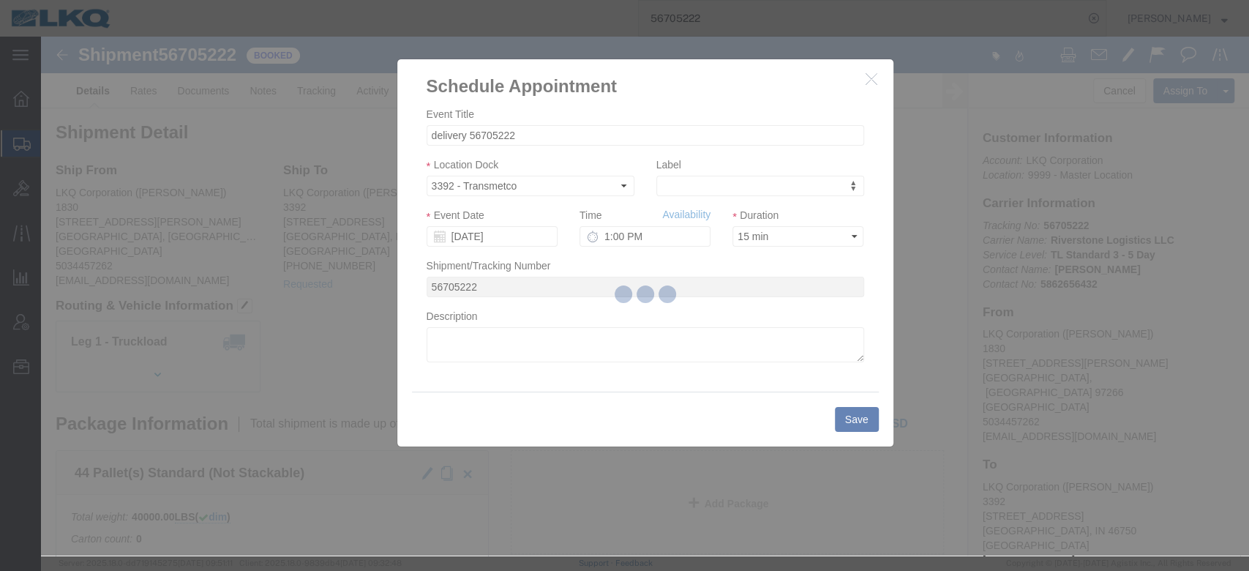
click at [694, 211] on div at bounding box center [645, 296] width 1208 height 519
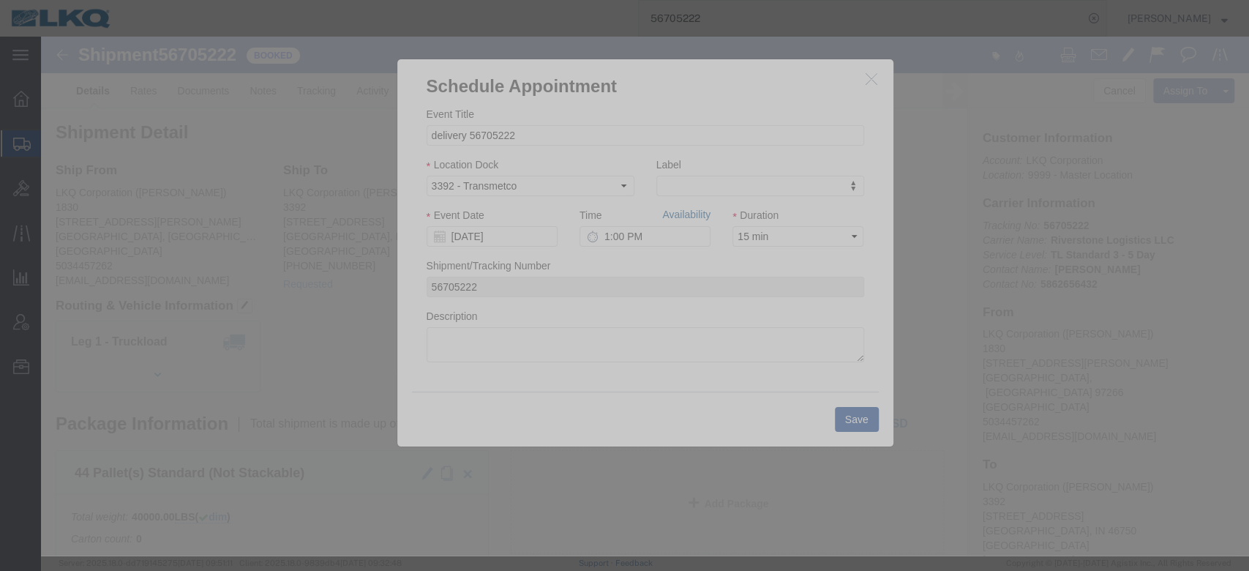
click link "Availability"
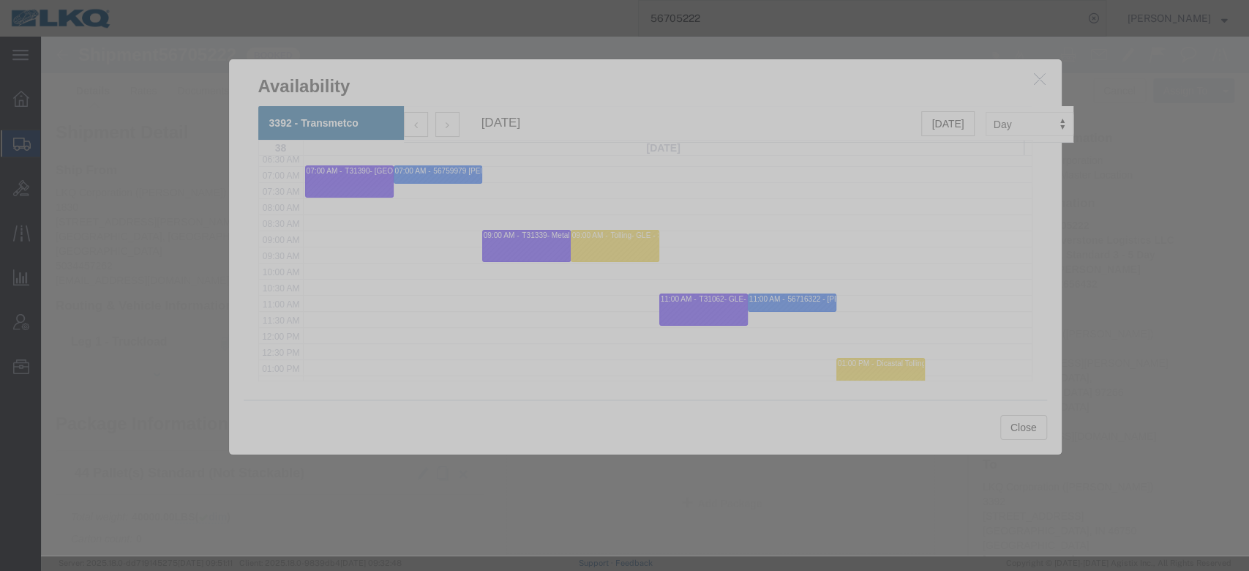
scroll to position [220, 0]
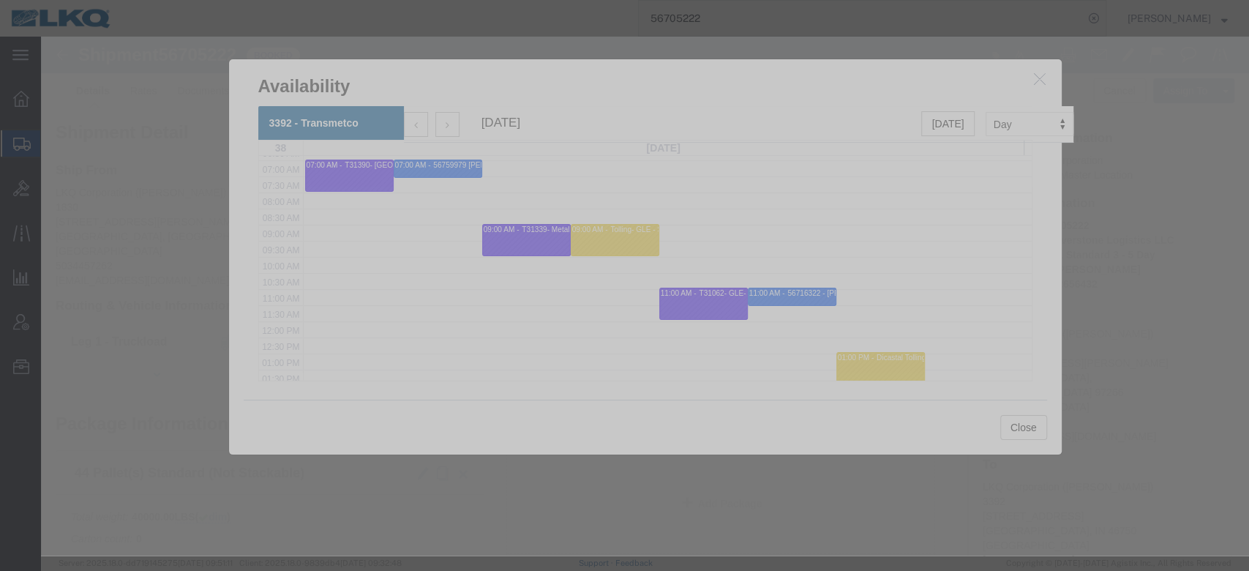
click icon "button"
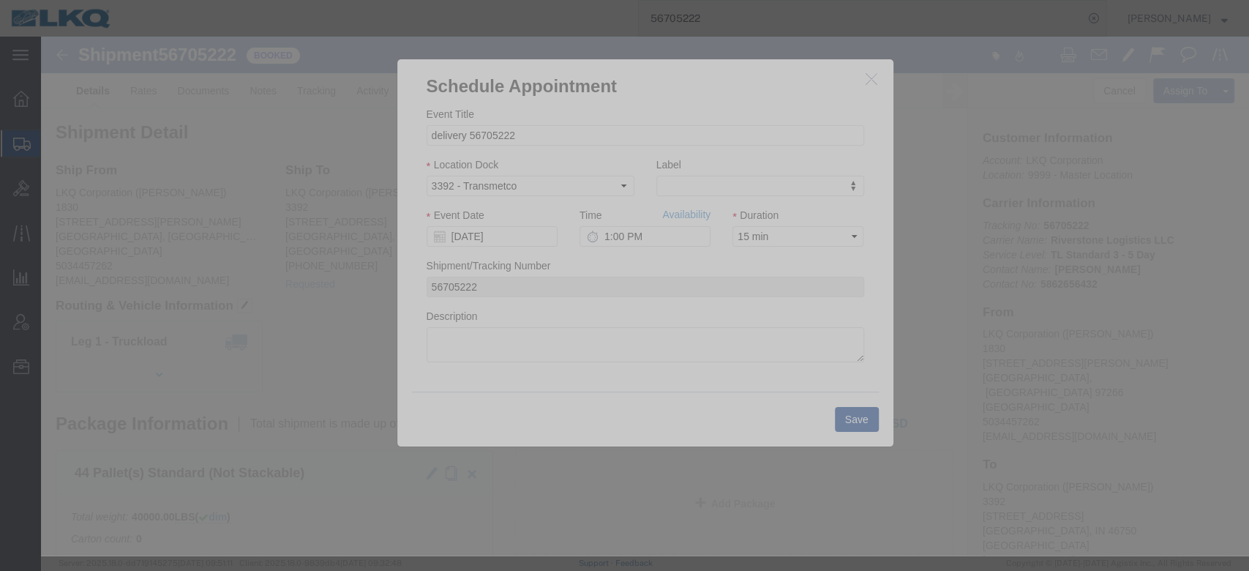
click icon "button"
